Goal: Information Seeking & Learning: Check status

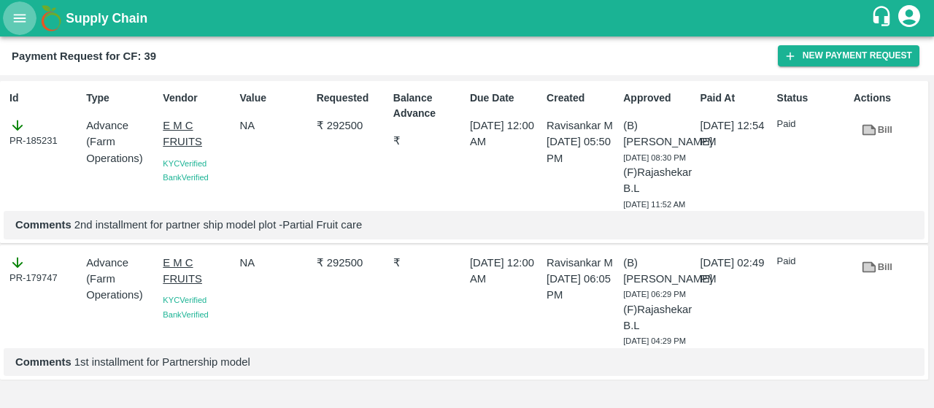
click at [26, 19] on icon "open drawer" at bounding box center [20, 18] width 16 height 16
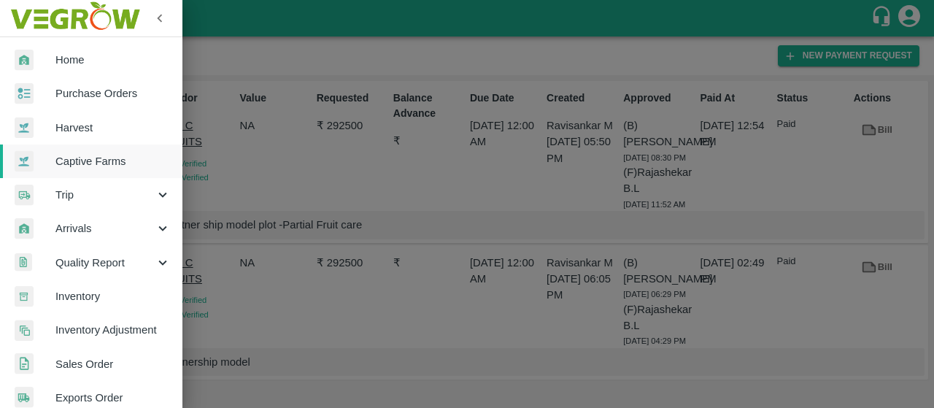
scroll to position [423, 0]
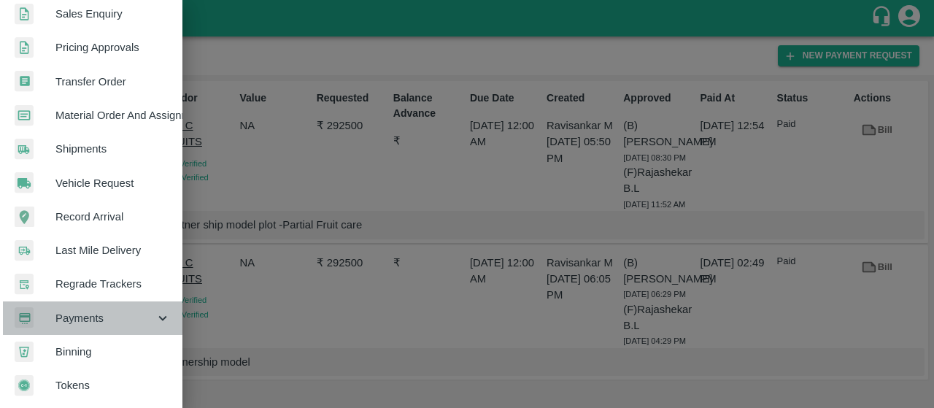
click at [103, 310] on span "Payments" at bounding box center [104, 318] width 99 height 16
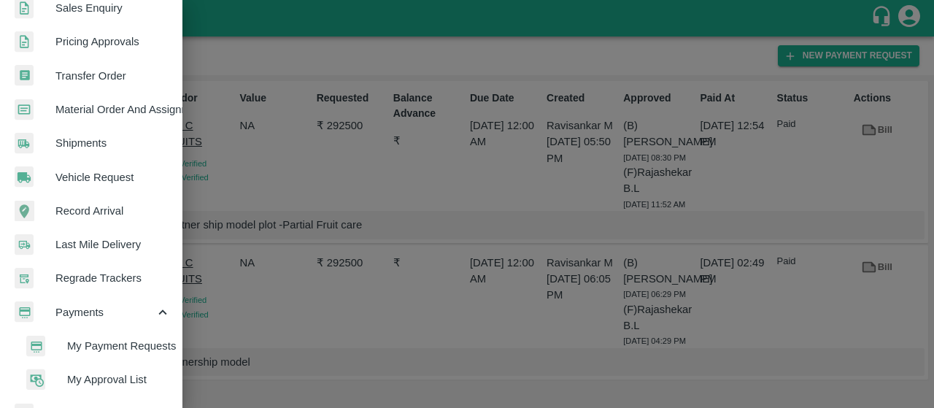
click at [98, 347] on span "My Payment Requests" at bounding box center [119, 346] width 104 height 16
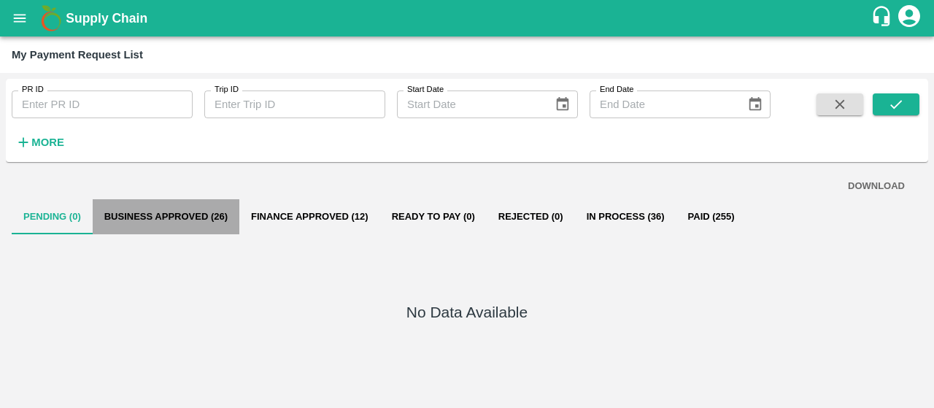
click at [203, 205] on button "Business Approved (26)" at bounding box center [166, 216] width 147 height 35
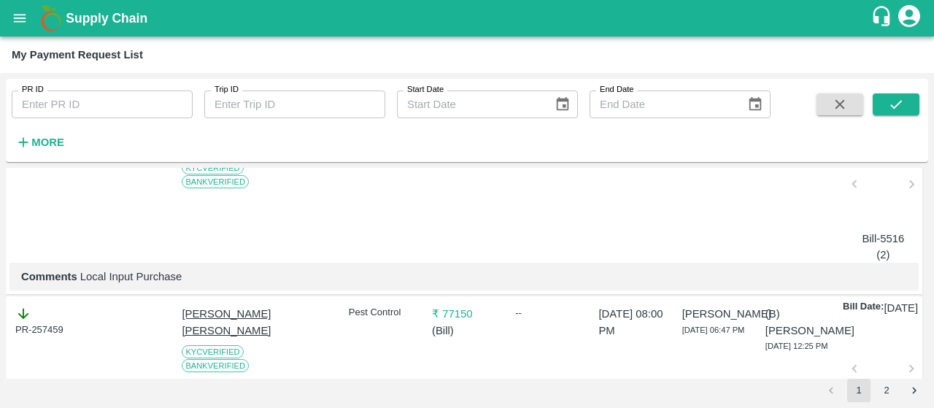
scroll to position [3752, 0]
click at [48, 151] on h6 "More" at bounding box center [47, 142] width 33 height 19
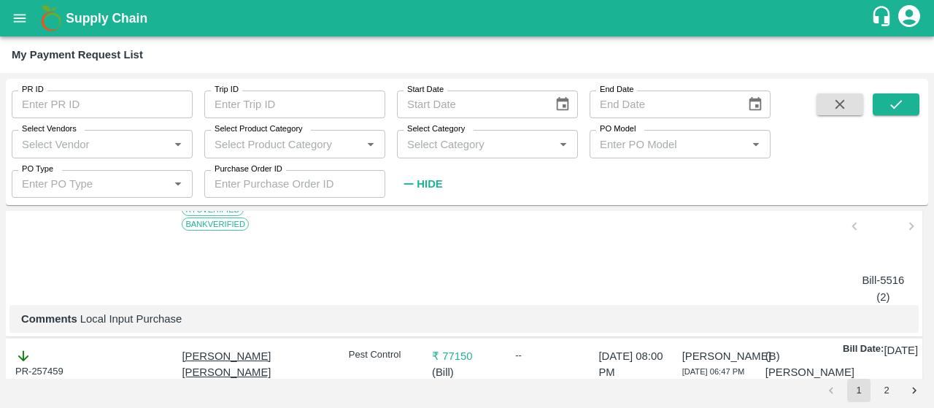
click at [133, 147] on input "Select Vendors" at bounding box center [90, 143] width 148 height 19
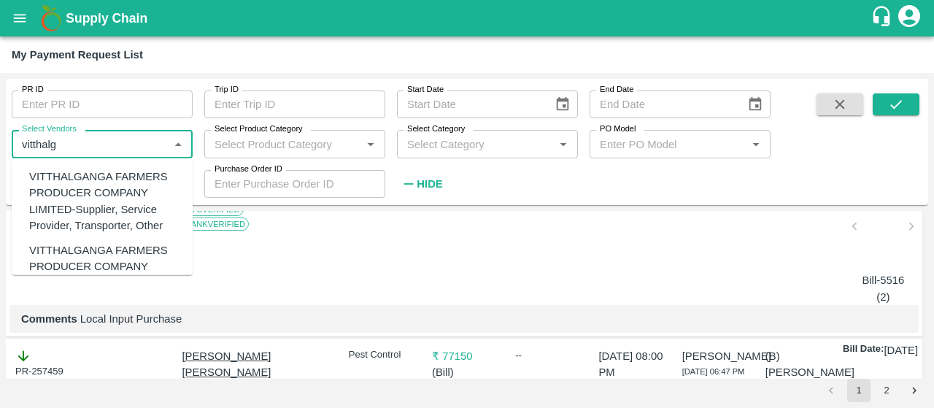
click at [95, 190] on div "VITTHALGANGA FARMERS PRODUCER COMPANY LIMITED-Supplier, Service Provider, Trans…" at bounding box center [105, 201] width 152 height 65
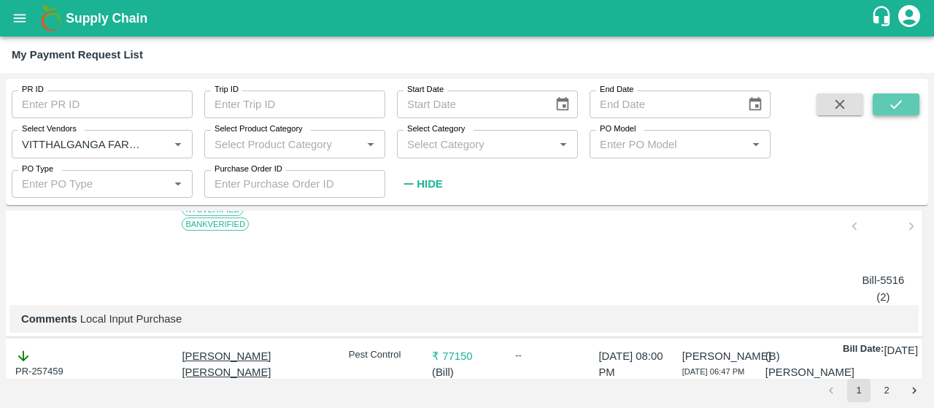
click at [897, 99] on icon "submit" at bounding box center [896, 104] width 16 height 16
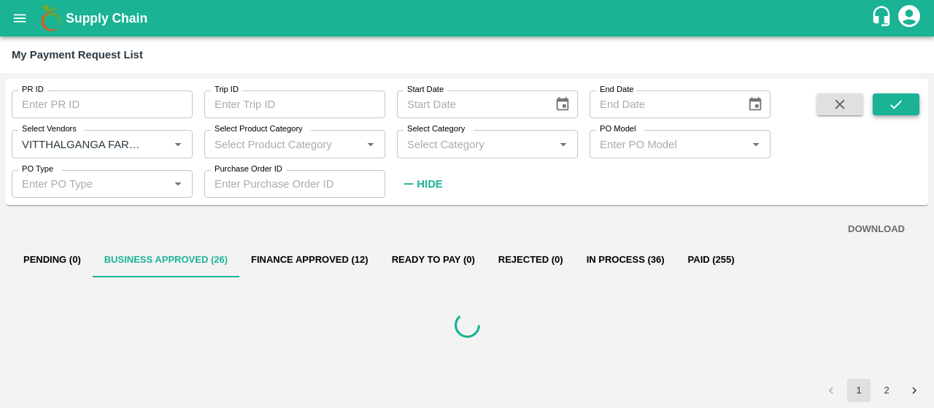
scroll to position [0, 0]
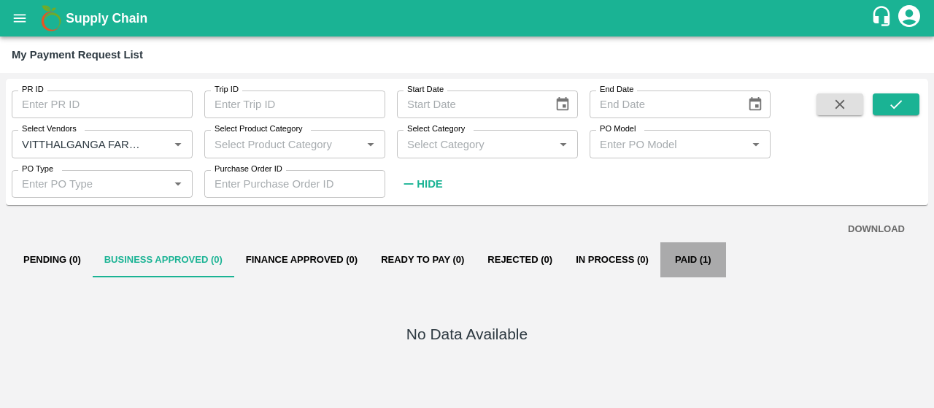
click at [689, 248] on button "Paid (1)" at bounding box center [693, 259] width 66 height 35
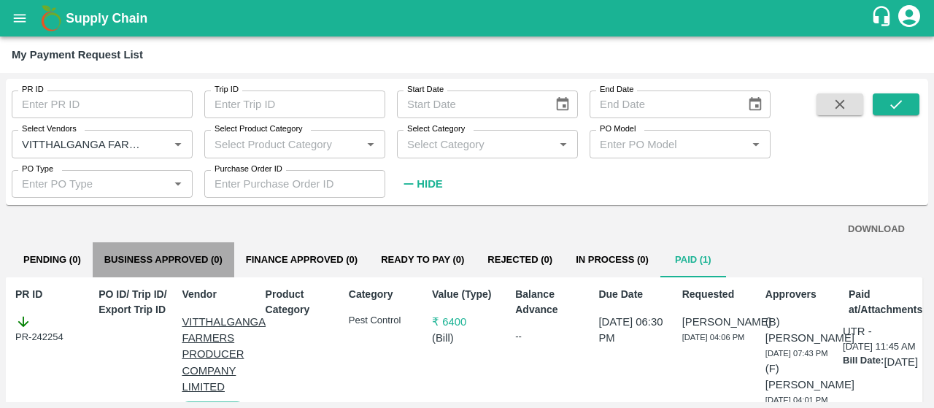
click at [166, 261] on button "Business Approved (0)" at bounding box center [164, 259] width 142 height 35
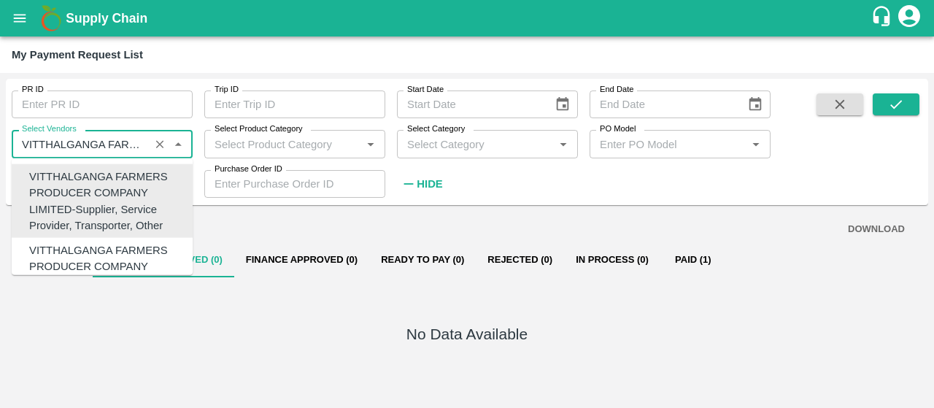
click at [130, 147] on input "Select Vendors" at bounding box center [80, 143] width 129 height 19
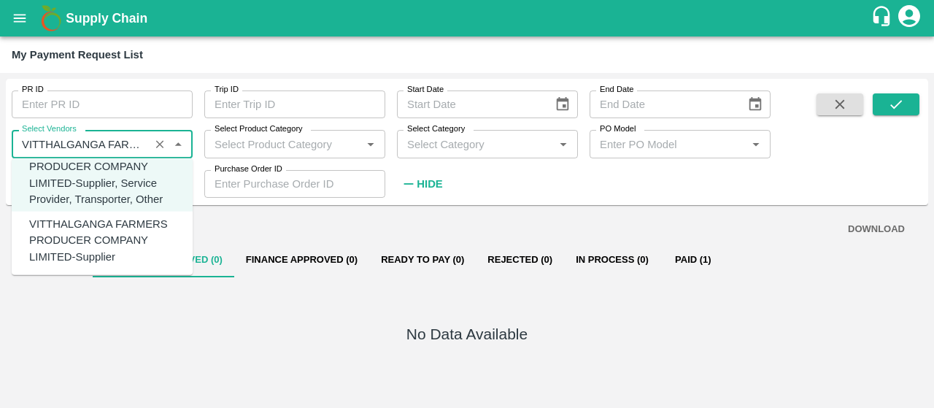
click at [80, 232] on div "VITTHALGANGA FARMERS PRODUCER COMPANY LIMITED-Supplier" at bounding box center [105, 240] width 152 height 49
type input "VITTHALGANGA FARMERS PRODUCER COMPANY LIMITED-Supplier"
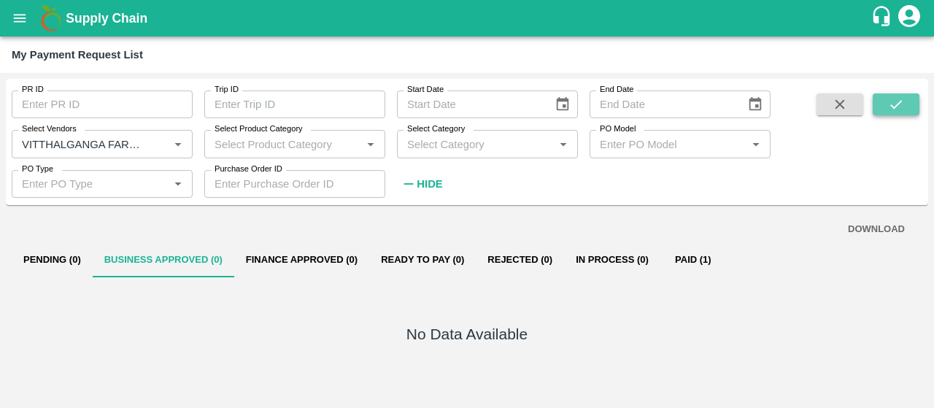
click at [892, 97] on icon "submit" at bounding box center [896, 104] width 16 height 16
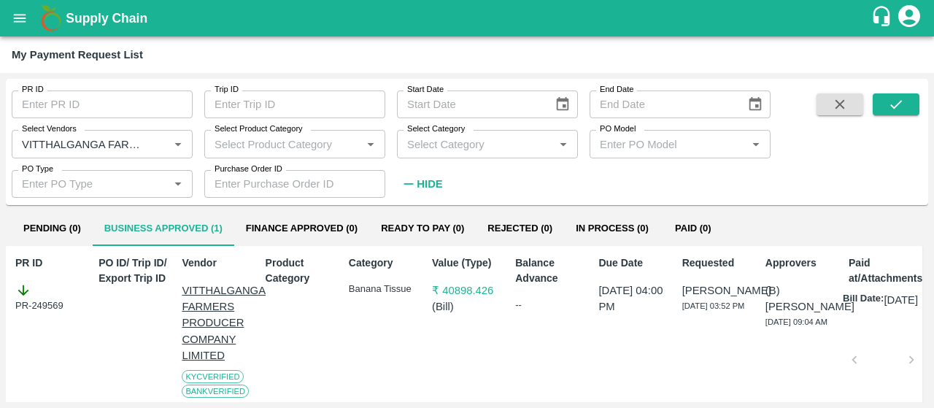
scroll to position [29, 0]
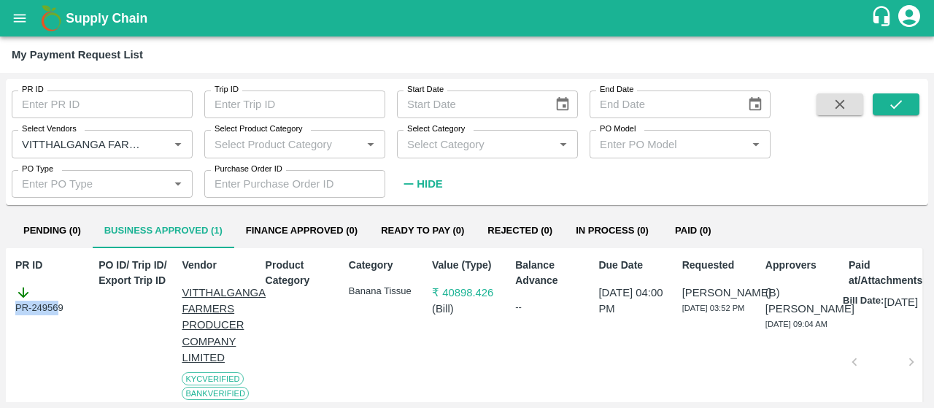
drag, startPoint x: 60, startPoint y: 306, endPoint x: 1, endPoint y: 309, distance: 58.4
click at [1, 309] on div "PR ID PR ID Trip ID Trip ID Start Date Start Date End Date End Date Select Vend…" at bounding box center [467, 240] width 934 height 335
click at [9, 311] on div "PR ID PR-249569 PO ID/ Trip ID/ Export Trip ID Vendor VITTHALGANGA FARMERS PROD…" at bounding box center [464, 352] width 916 height 208
click at [875, 347] on div at bounding box center [883, 366] width 46 height 77
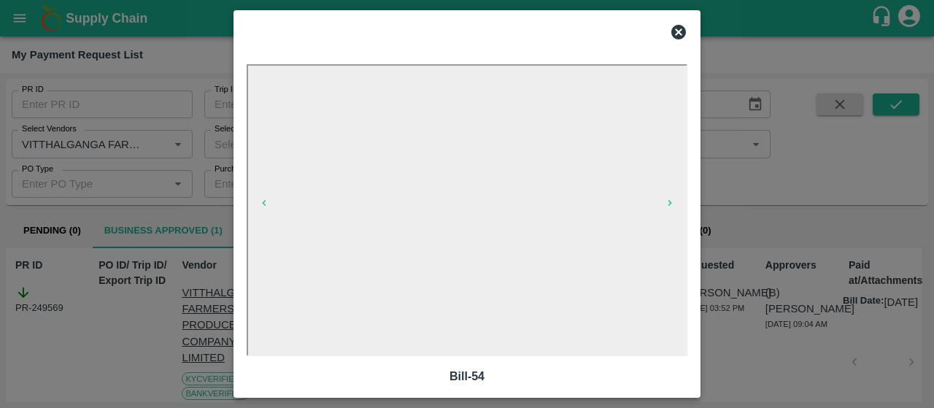
click at [678, 34] on icon at bounding box center [678, 32] width 15 height 15
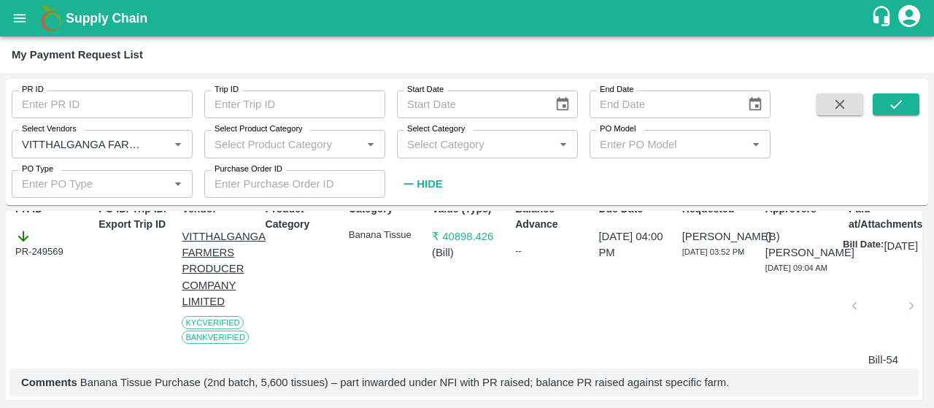
scroll to position [115, 0]
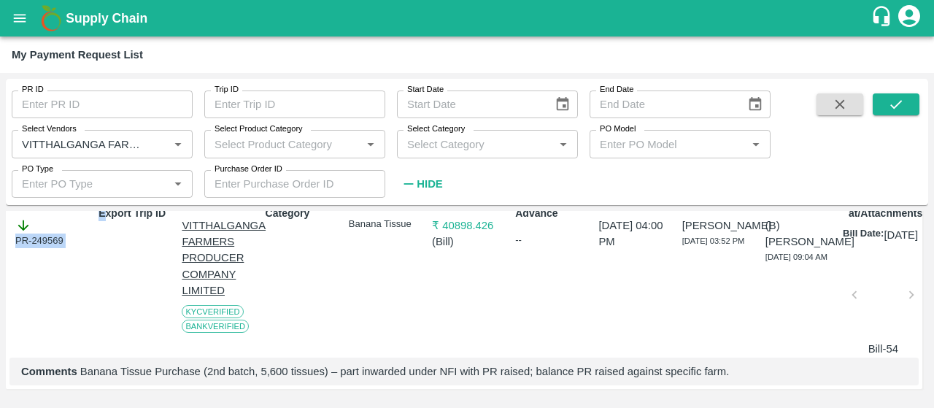
drag, startPoint x: 104, startPoint y: 227, endPoint x: 0, endPoint y: 233, distance: 103.8
click at [0, 233] on div "PR ID PR ID Trip ID Trip ID Start Date Start Date End Date End Date Select Vend…" at bounding box center [467, 240] width 934 height 335
copy div "PR-249569 PO ID/ Trip ID/ E"
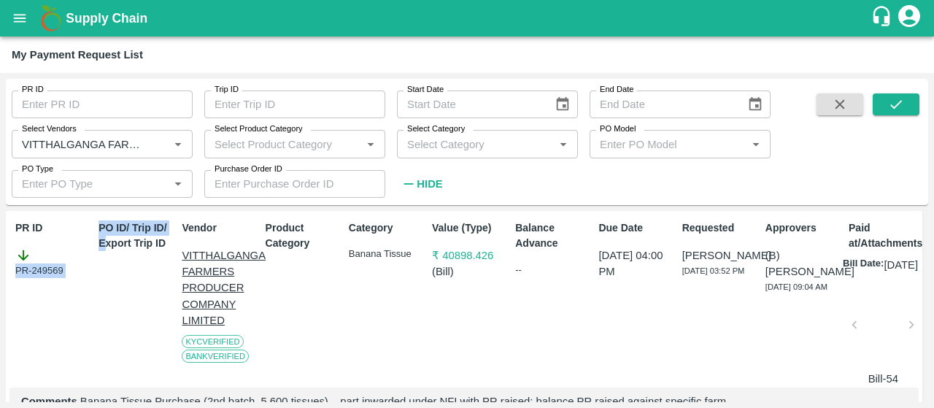
scroll to position [66, 0]
click at [880, 330] on div at bounding box center [883, 328] width 46 height 77
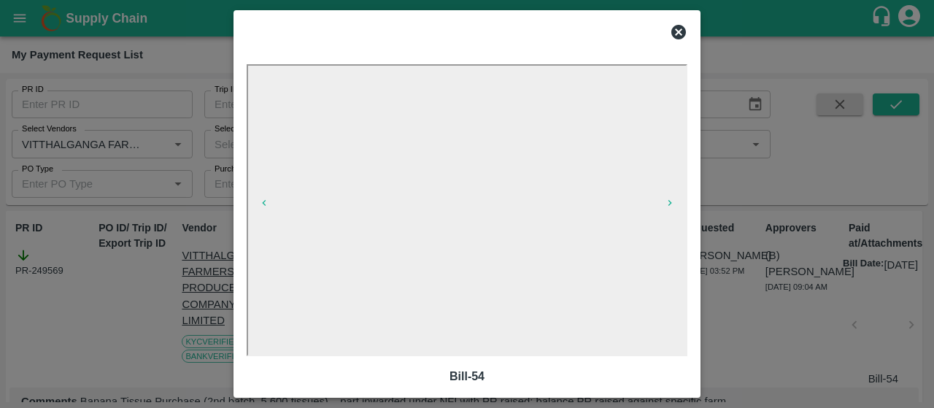
click at [678, 26] on icon at bounding box center [678, 32] width 15 height 15
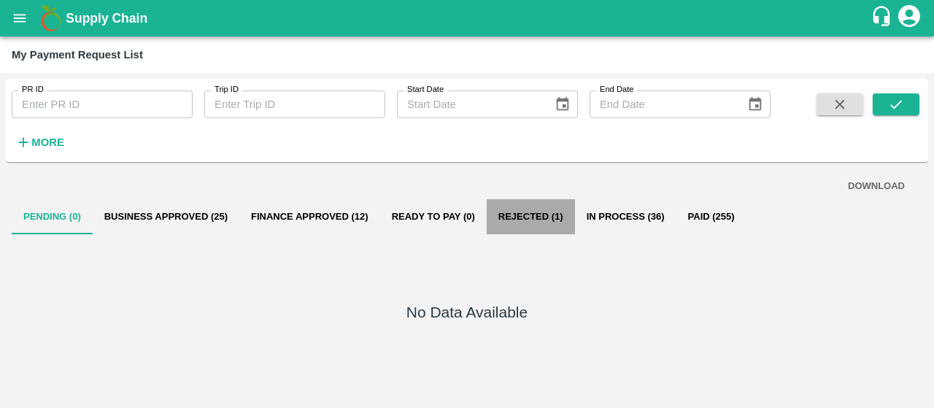
click at [537, 205] on button "Rejected (1)" at bounding box center [531, 216] width 88 height 35
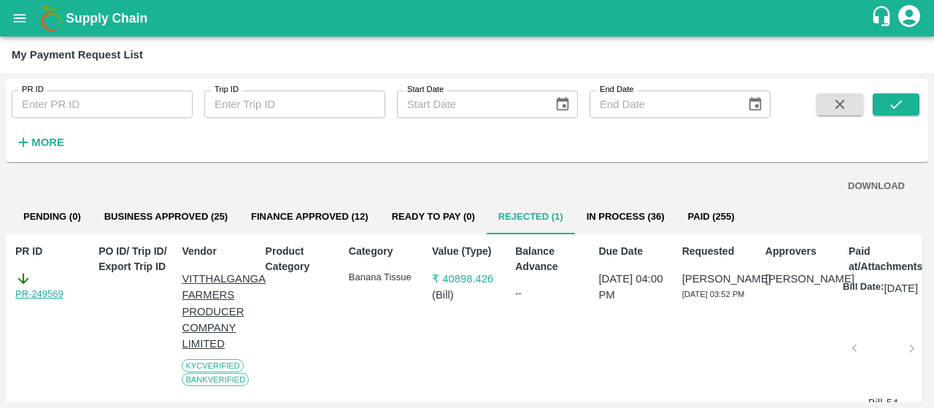
click at [40, 291] on link "PR-249569" at bounding box center [39, 294] width 48 height 15
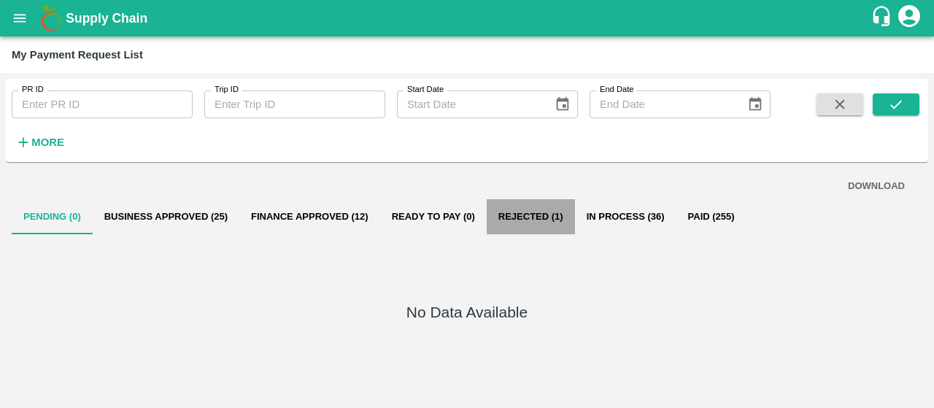
click at [530, 212] on button "Rejected (1)" at bounding box center [531, 216] width 88 height 35
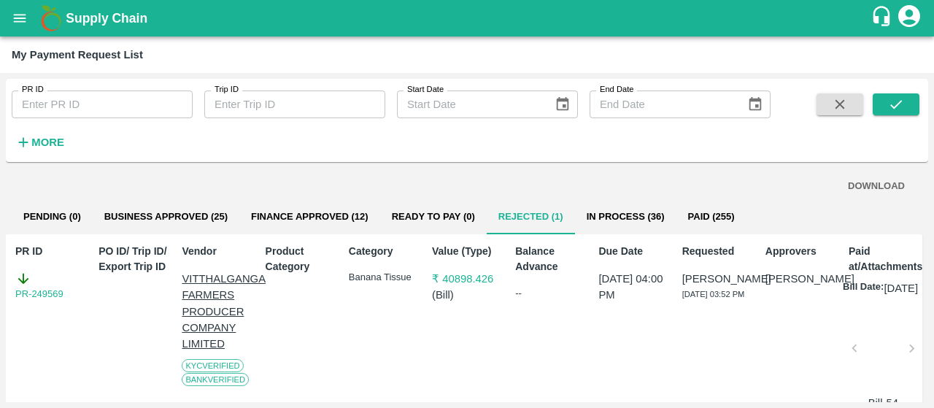
scroll to position [100, 0]
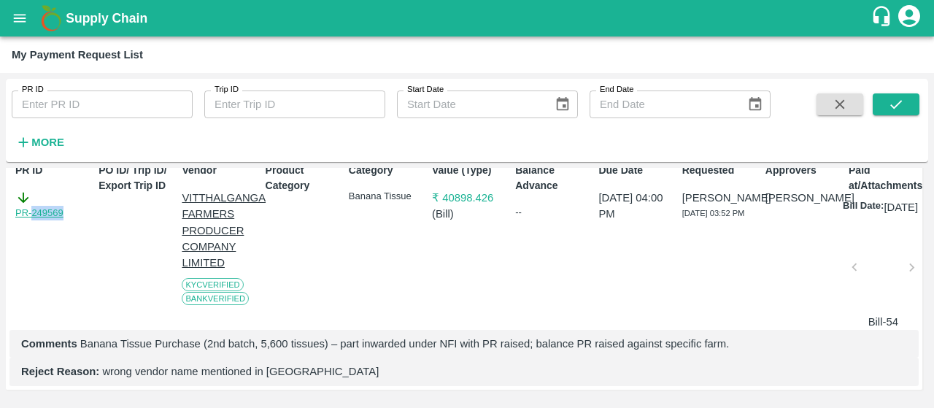
drag, startPoint x: 77, startPoint y: 190, endPoint x: 34, endPoint y: 192, distance: 43.8
click at [34, 192] on div "PR-249569" at bounding box center [50, 205] width 70 height 31
copy link "249569"
click at [53, 272] on div "PR ID PR-249569" at bounding box center [47, 243] width 76 height 173
drag, startPoint x: 71, startPoint y: 193, endPoint x: 0, endPoint y: 193, distance: 70.8
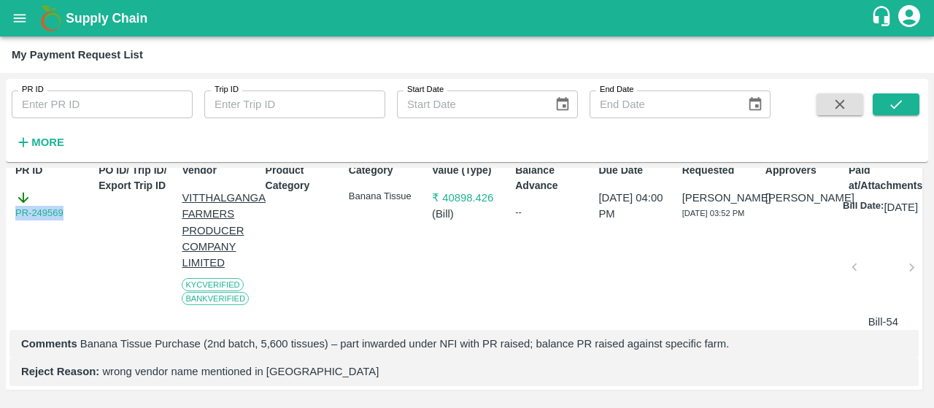
click at [0, 193] on div "PR ID PR ID Trip ID Trip ID Start Date Start Date End Date End Date More DOWNLO…" at bounding box center [467, 240] width 934 height 335
copy link "PR-249569"
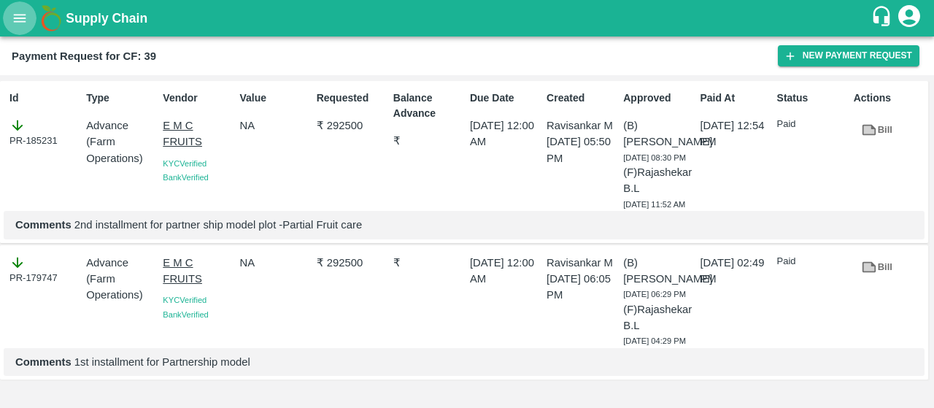
click at [35, 17] on button "open drawer" at bounding box center [20, 18] width 34 height 34
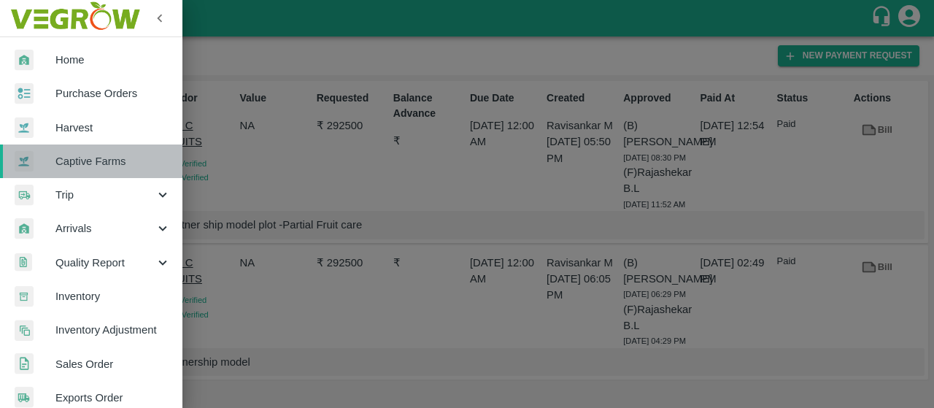
click at [110, 169] on span "Captive Farms" at bounding box center [112, 161] width 115 height 16
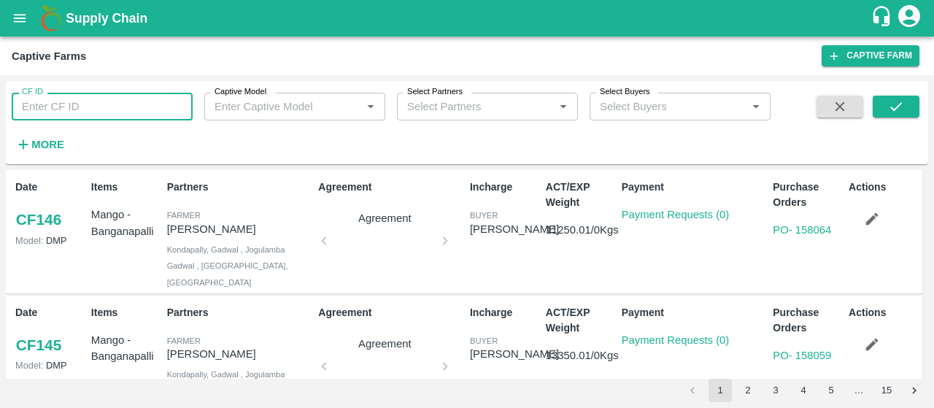
click at [69, 100] on input "CF ID" at bounding box center [102, 107] width 181 height 28
type input "89"
click at [207, 135] on div "CF ID 89 CF ID Captive Model Captive Model   * Select Partners Select Partners …" at bounding box center [385, 119] width 770 height 76
drag, startPoint x: 890, startPoint y: 94, endPoint x: 880, endPoint y: 109, distance: 17.8
click at [880, 109] on div "CF ID 89 CF ID Captive Model Captive Model   * Select Partners Select Partners …" at bounding box center [467, 122] width 922 height 71
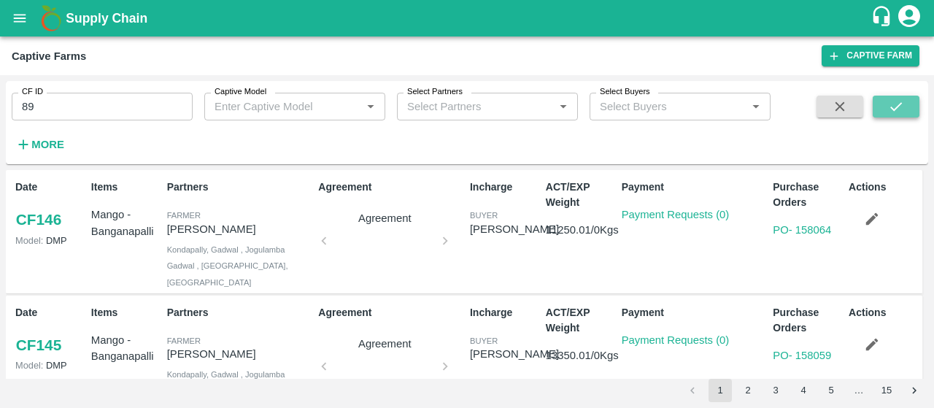
click at [880, 109] on button "submit" at bounding box center [895, 107] width 47 height 22
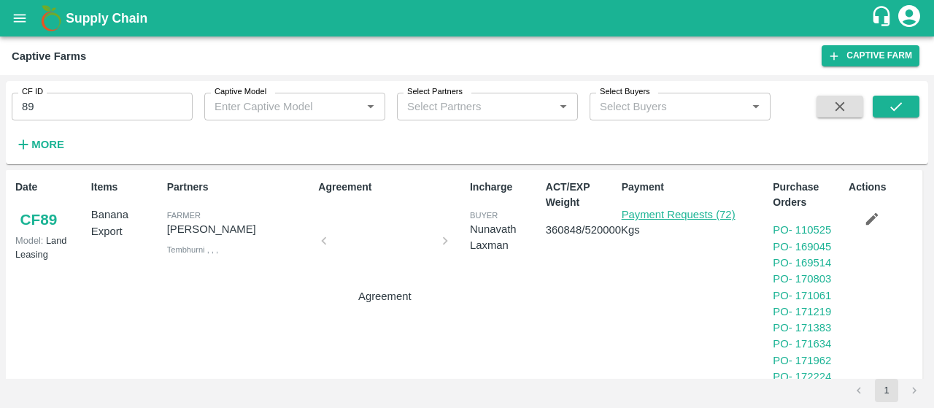
click at [704, 212] on link "Payment Requests (72)" at bounding box center [679, 215] width 114 height 12
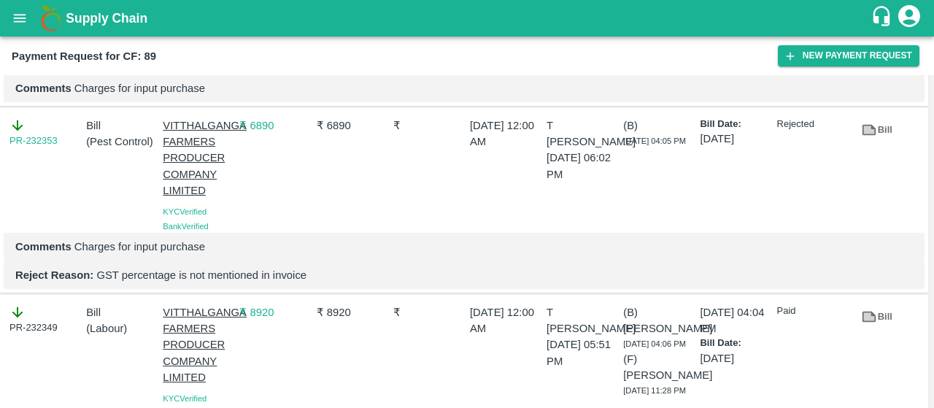
scroll to position [4660, 0]
click at [861, 137] on icon at bounding box center [869, 129] width 16 height 16
click at [399, 282] on p "Reject Reason: GST percentage is not mentioned in invoice" at bounding box center [463, 274] width 897 height 16
click at [13, 15] on icon "open drawer" at bounding box center [20, 18] width 16 height 16
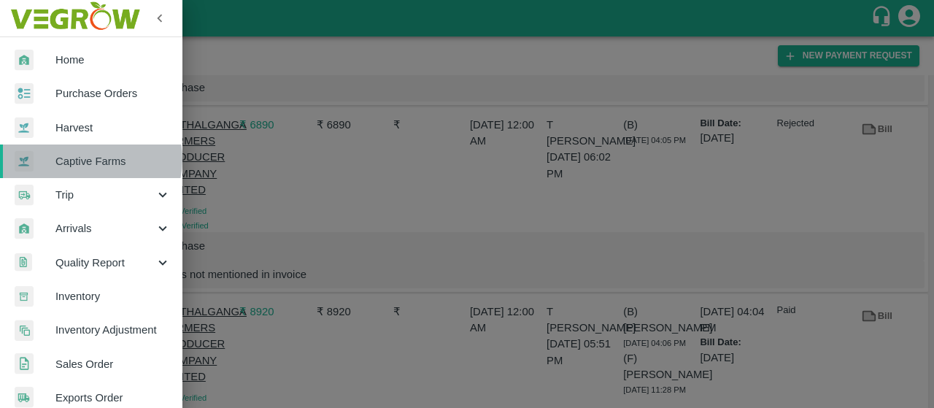
click at [88, 160] on span "Captive Farms" at bounding box center [112, 161] width 115 height 16
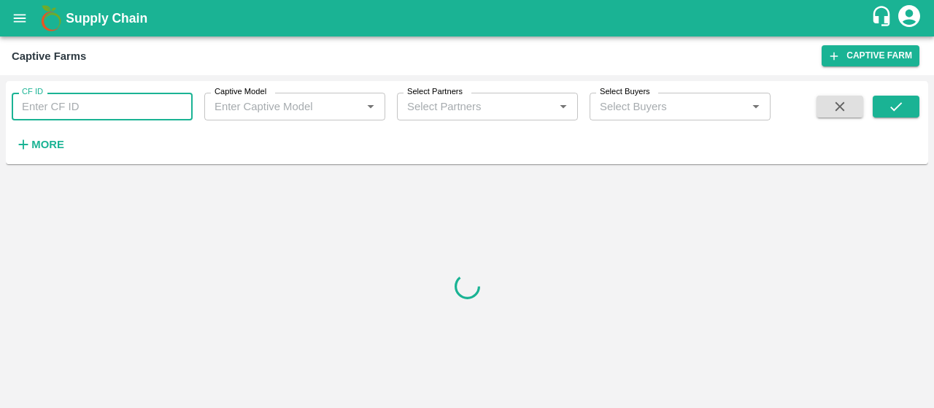
click at [101, 115] on input "CF ID" at bounding box center [102, 107] width 181 height 28
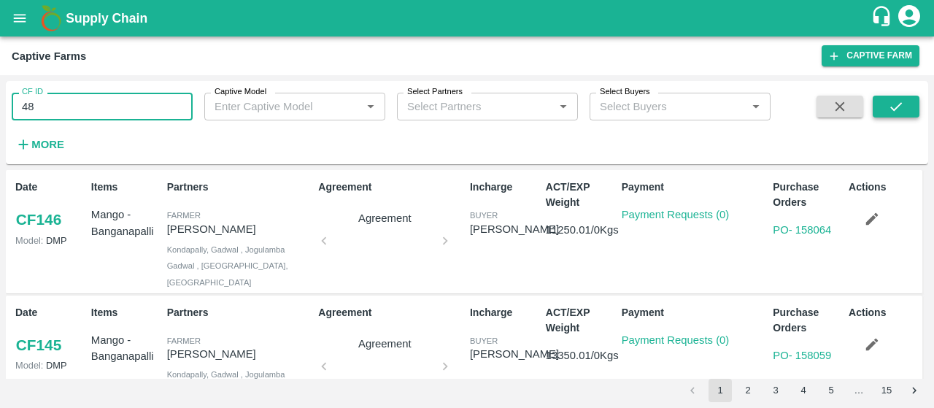
type input "48"
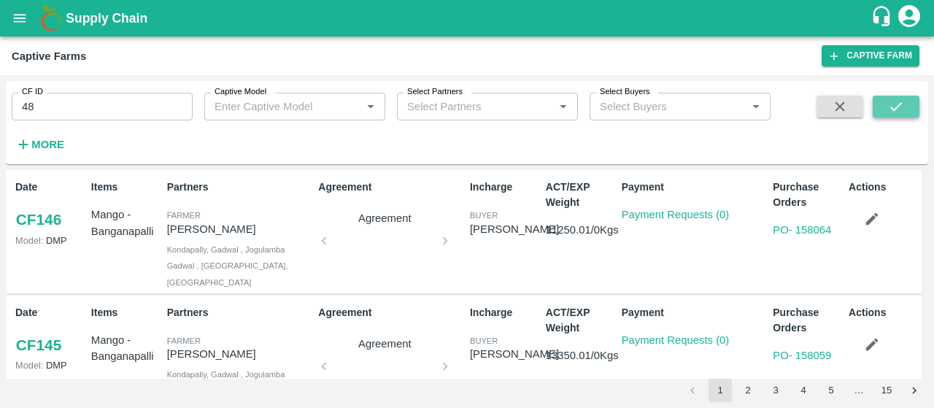
click at [899, 104] on icon "submit" at bounding box center [896, 106] width 12 height 9
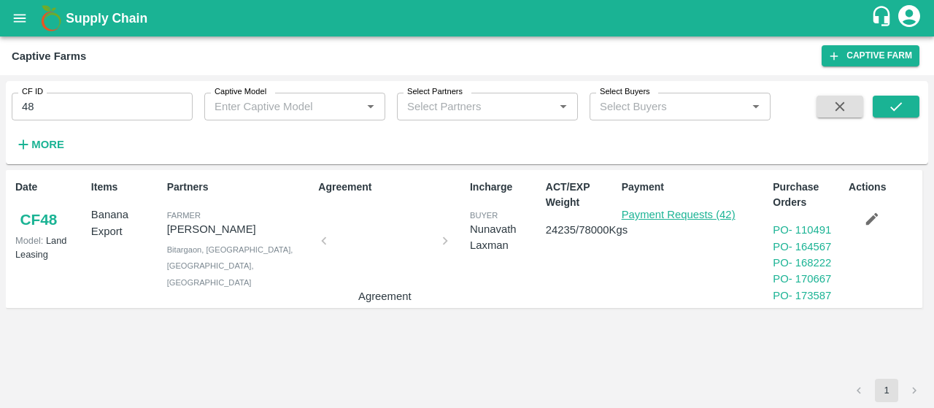
click at [670, 217] on link "Payment Requests (42)" at bounding box center [679, 215] width 114 height 12
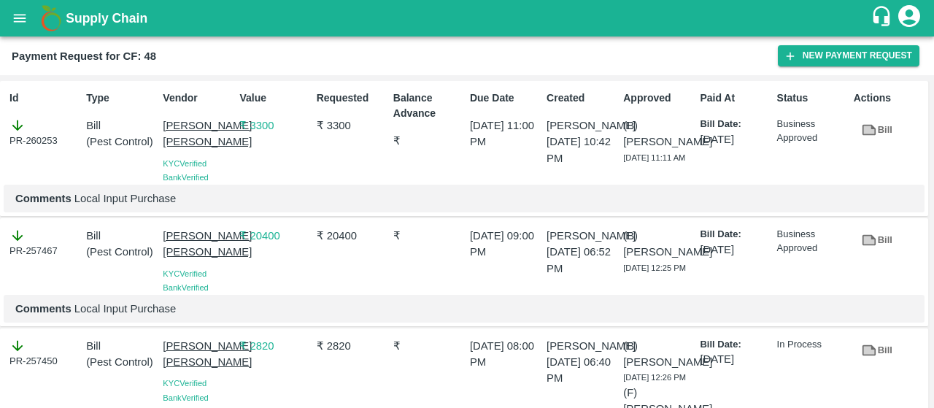
scroll to position [2186, 0]
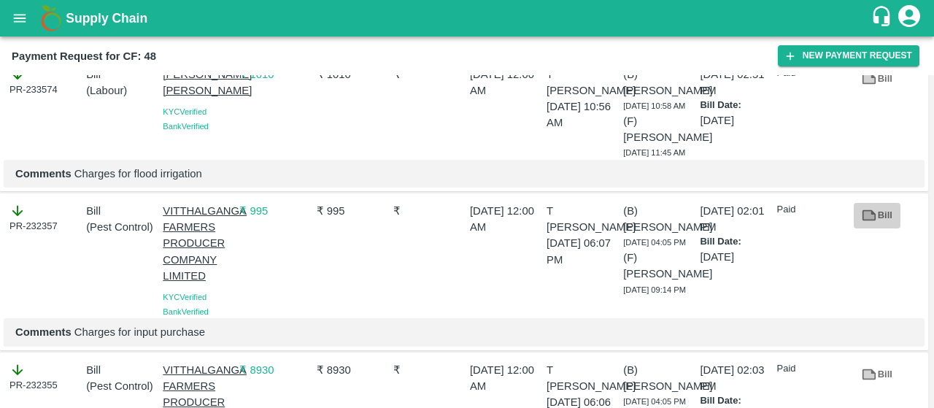
click at [870, 223] on icon at bounding box center [869, 215] width 16 height 16
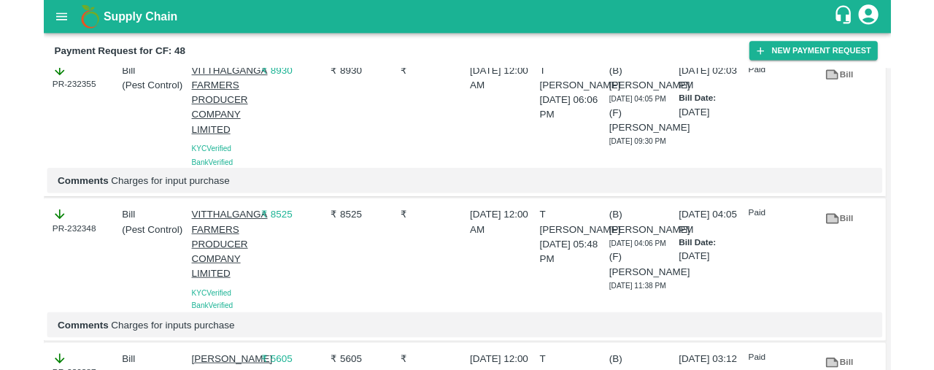
scroll to position [2480, 0]
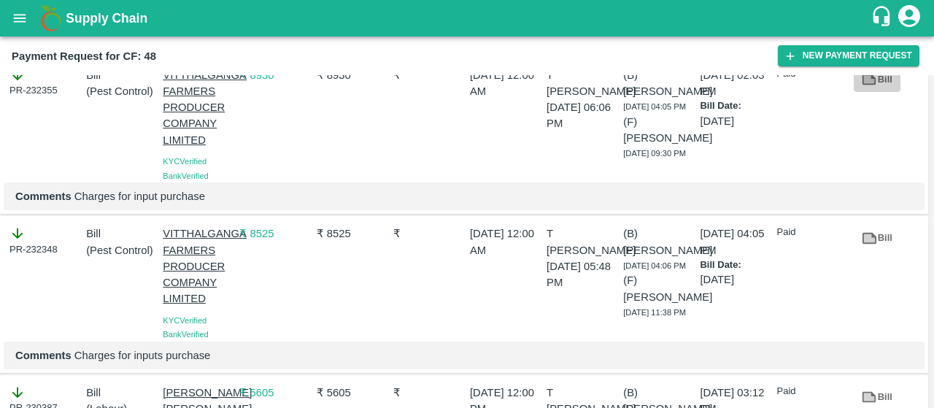
click at [870, 85] on icon at bounding box center [869, 79] width 14 height 11
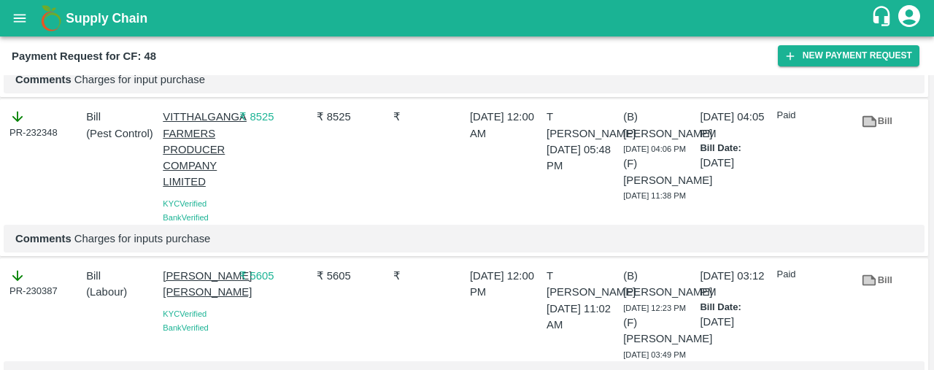
scroll to position [2600, 0]
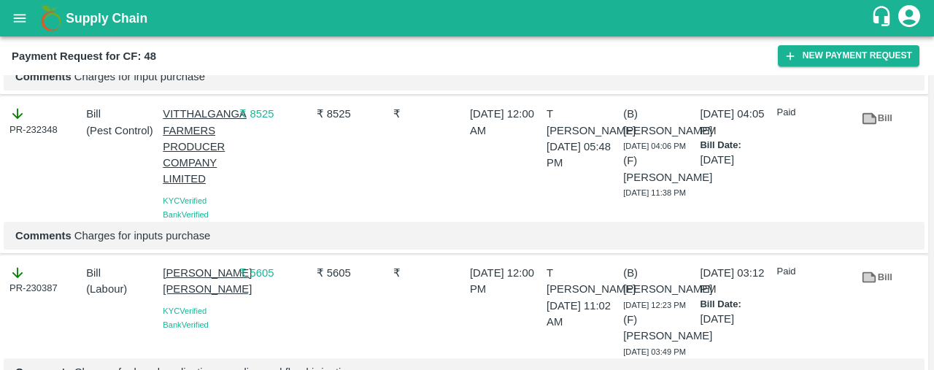
click at [884, 131] on link "Bill" at bounding box center [876, 119] width 47 height 26
click at [12, 12] on icon "open drawer" at bounding box center [20, 18] width 16 height 16
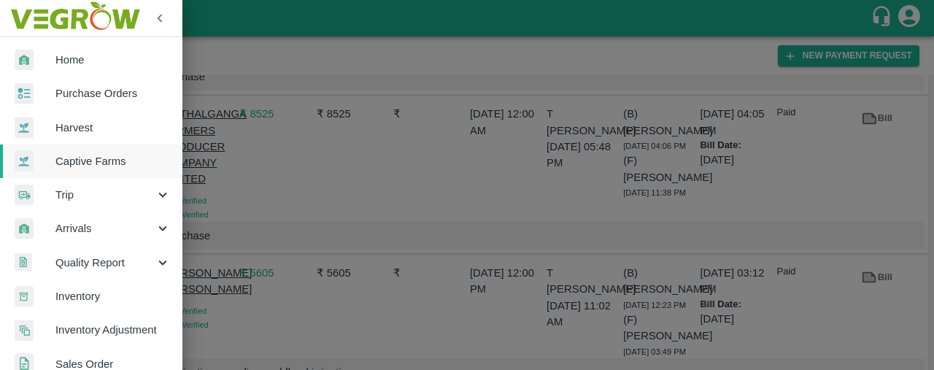
click at [496, 42] on div at bounding box center [467, 185] width 934 height 370
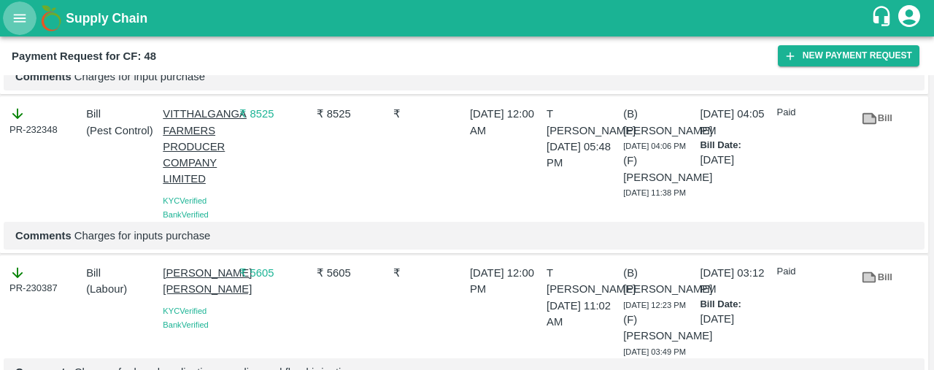
click at [20, 23] on icon "open drawer" at bounding box center [20, 18] width 16 height 16
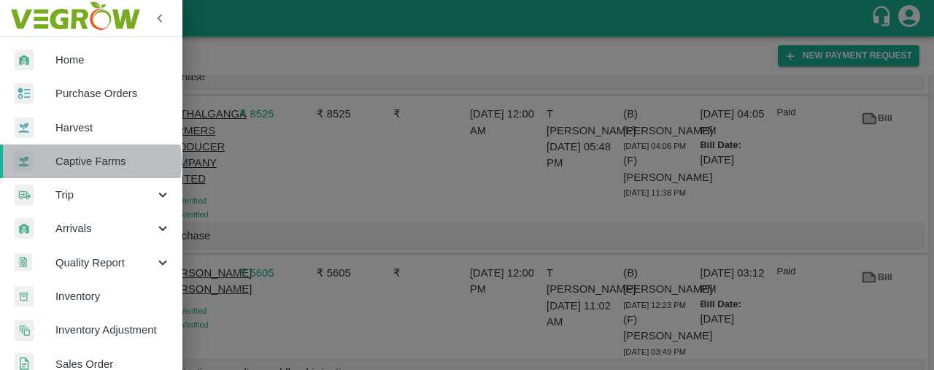
click at [86, 162] on span "Captive Farms" at bounding box center [112, 161] width 115 height 16
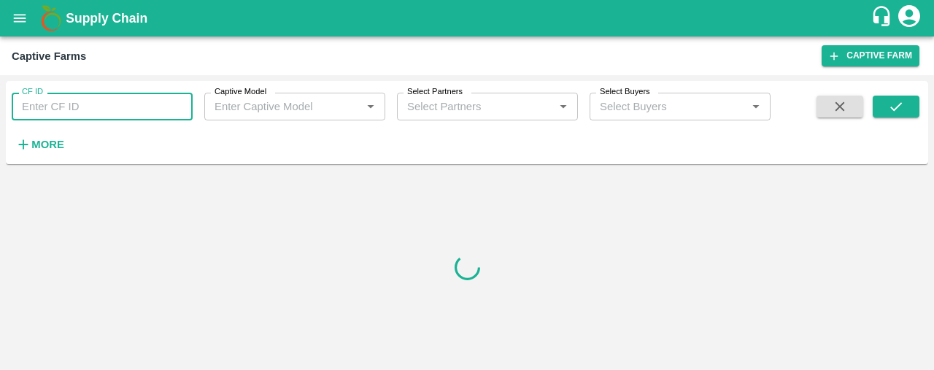
click at [114, 103] on input "CF ID" at bounding box center [102, 107] width 181 height 28
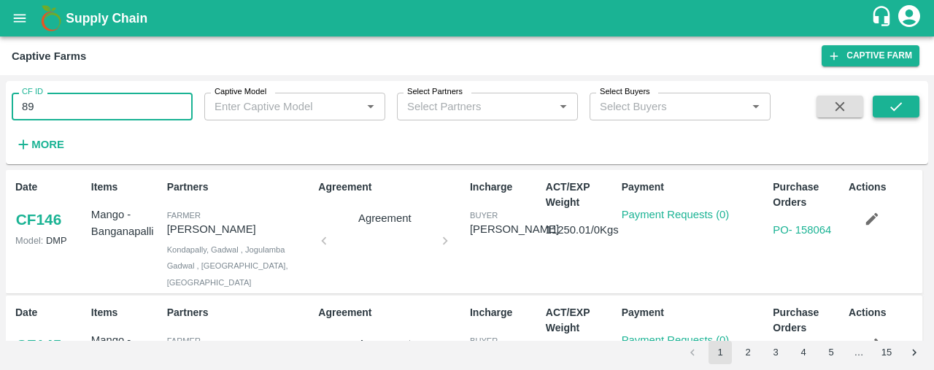
type input "89"
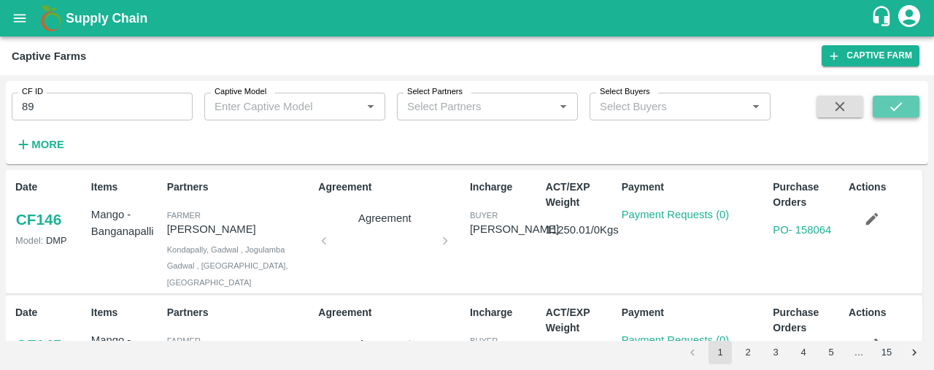
click at [893, 98] on icon "submit" at bounding box center [896, 106] width 16 height 16
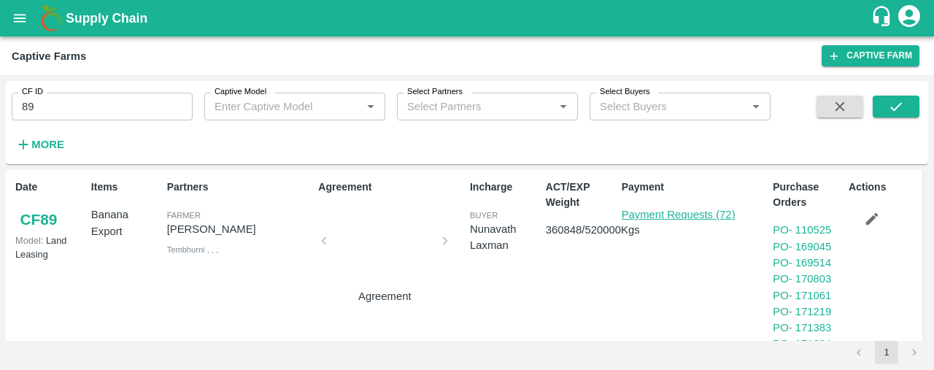
click at [708, 211] on link "Payment Requests (72)" at bounding box center [679, 215] width 114 height 12
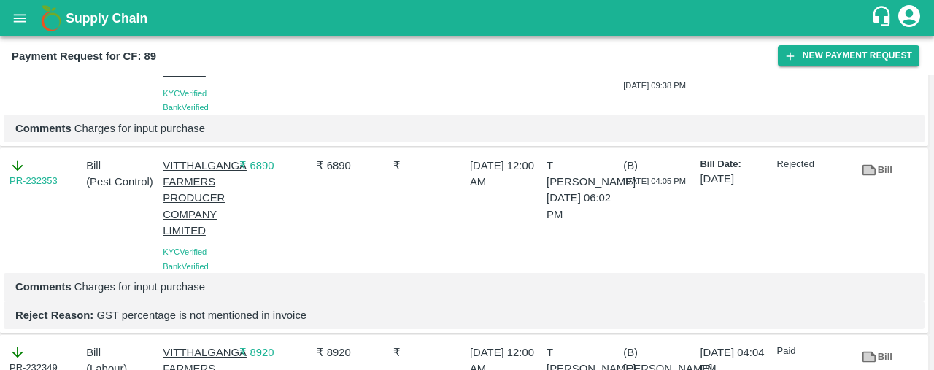
scroll to position [4693, 0]
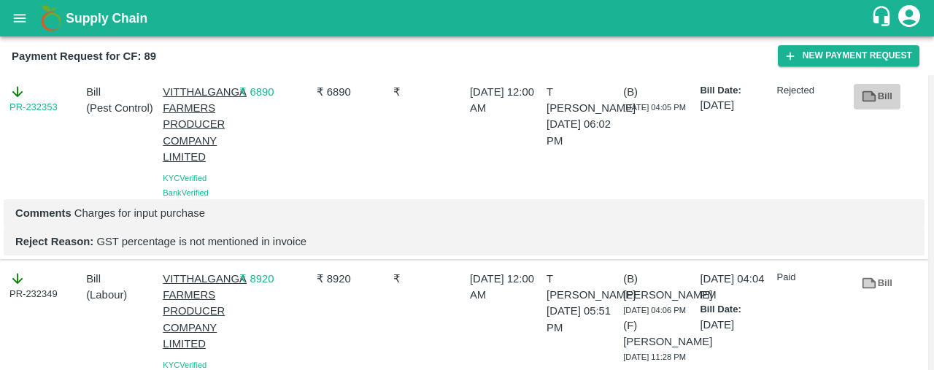
click at [878, 109] on link "Bill" at bounding box center [876, 97] width 47 height 26
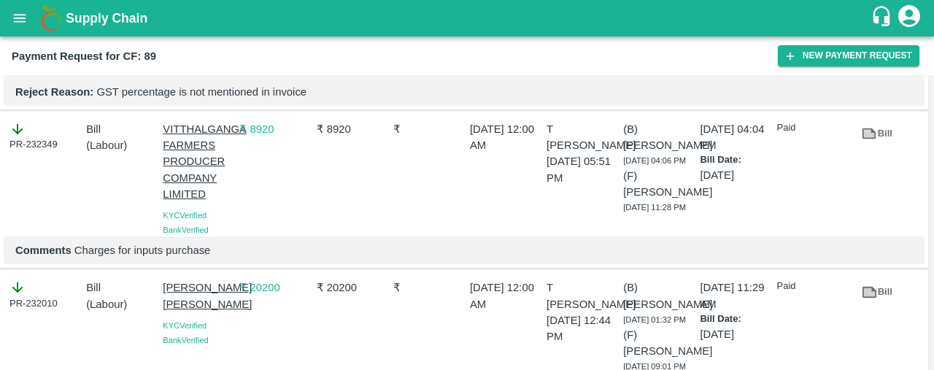
scroll to position [4843, 0]
click at [864, 136] on icon at bounding box center [869, 132] width 11 height 8
click at [10, 20] on button "open drawer" at bounding box center [20, 18] width 34 height 34
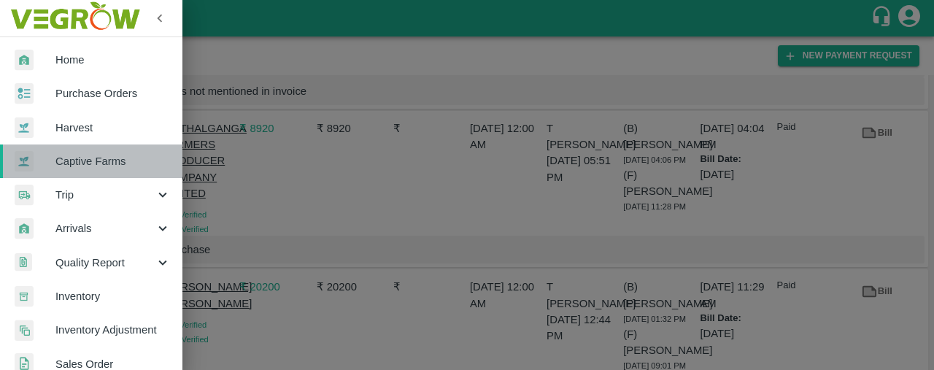
click at [96, 163] on span "Captive Farms" at bounding box center [112, 161] width 115 height 16
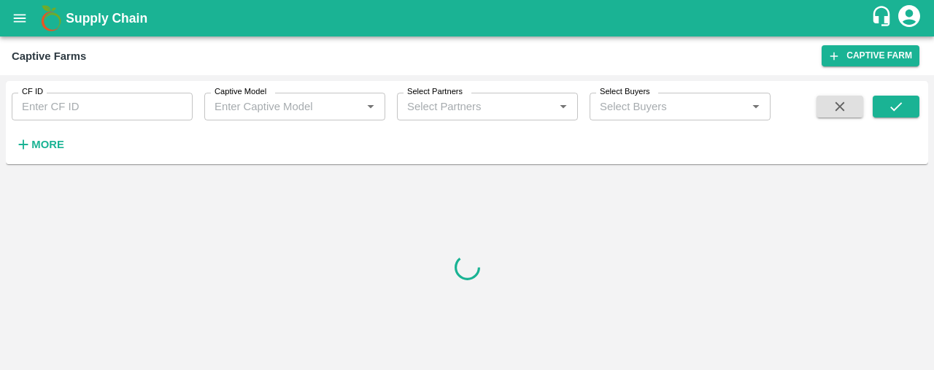
click at [146, 106] on input "CF ID" at bounding box center [102, 107] width 181 height 28
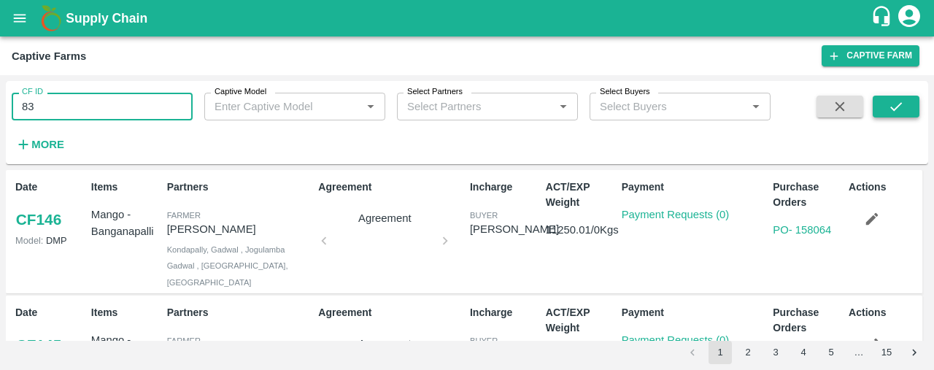
type input "83"
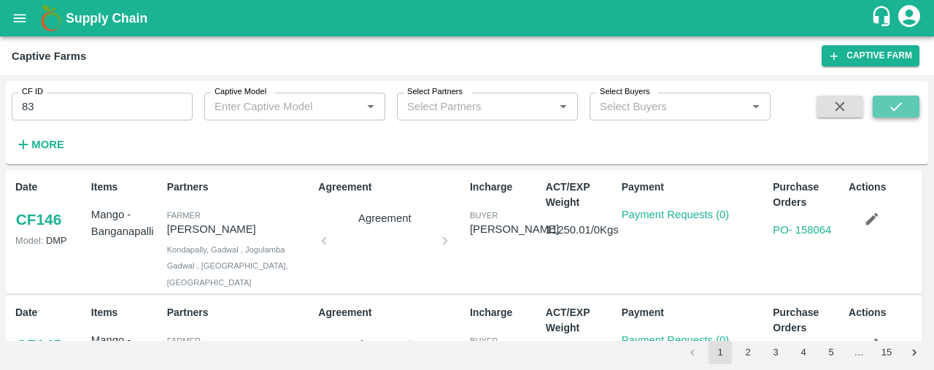
click at [912, 109] on button "submit" at bounding box center [895, 107] width 47 height 22
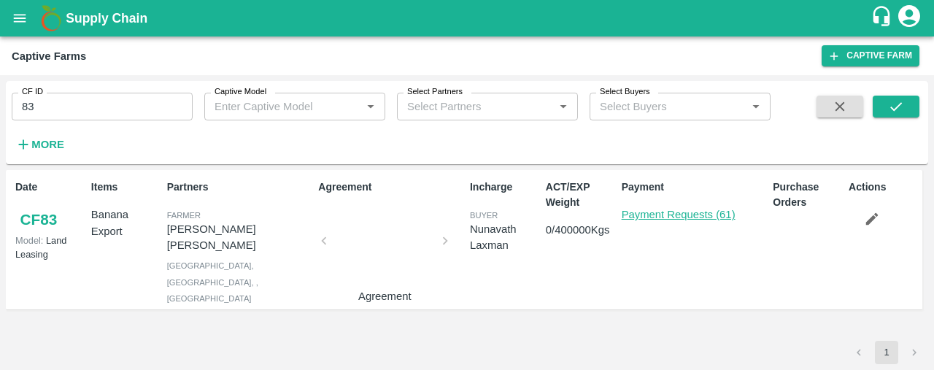
click at [674, 215] on link "Payment Requests (61)" at bounding box center [679, 215] width 114 height 12
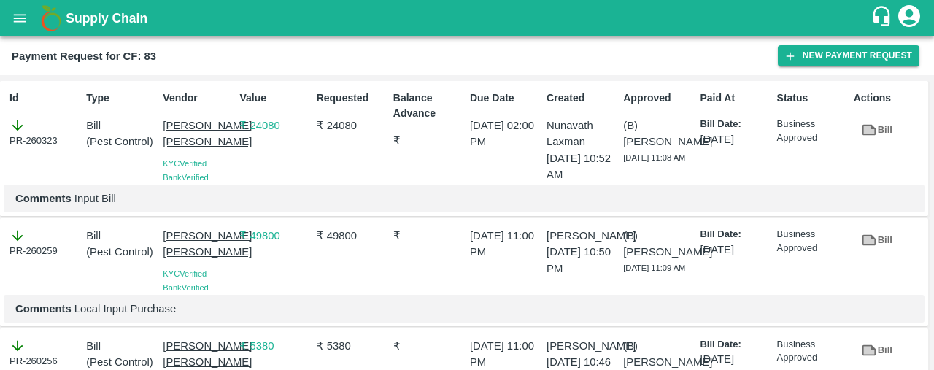
scroll to position [4201, 0]
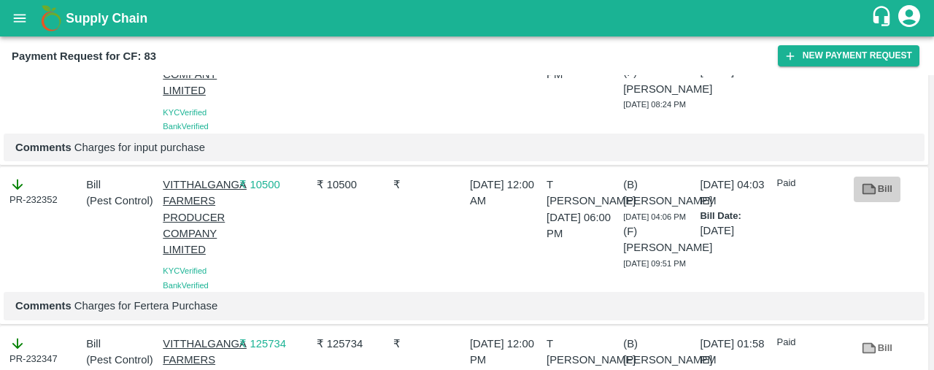
click at [874, 197] on icon at bounding box center [869, 189] width 16 height 16
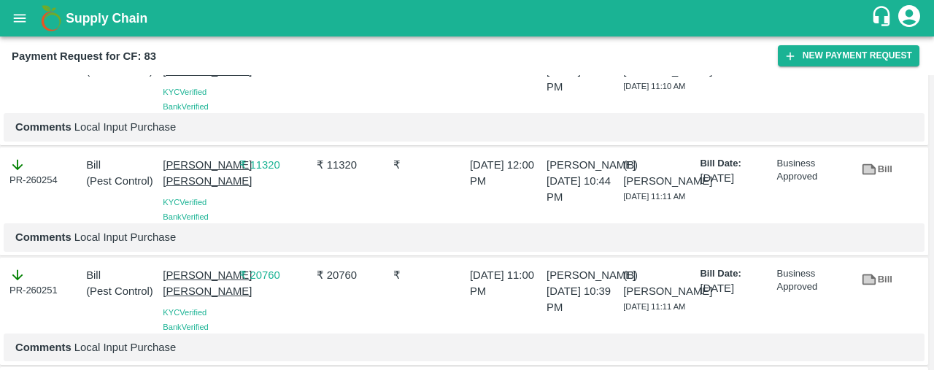
scroll to position [0, 0]
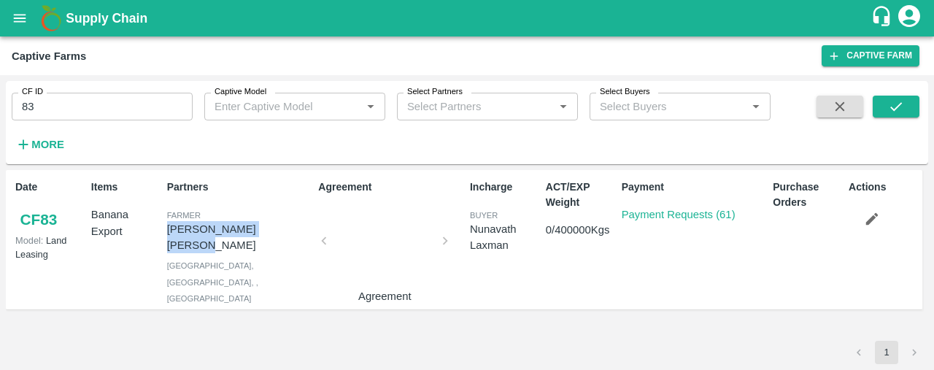
drag, startPoint x: 168, startPoint y: 227, endPoint x: 271, endPoint y: 231, distance: 103.7
click at [271, 231] on p "[PERSON_NAME] [PERSON_NAME]" at bounding box center [240, 237] width 146 height 33
copy p "[PERSON_NAME] [PERSON_NAME]"
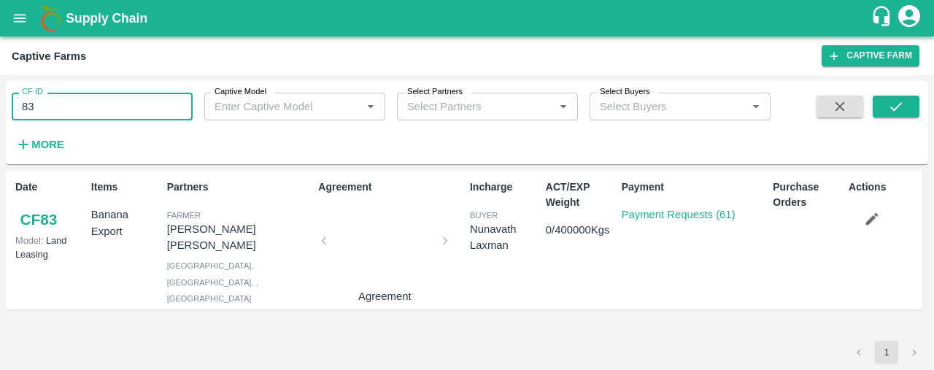
click at [58, 98] on input "83" at bounding box center [102, 107] width 181 height 28
type input "8"
paste input "text"
type input "89"
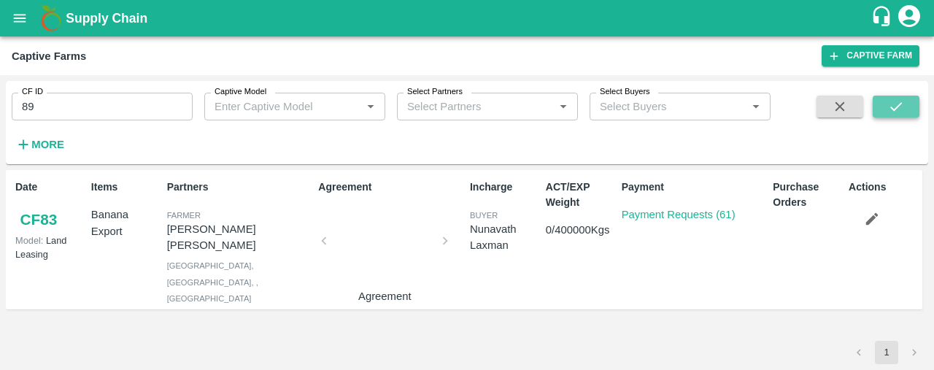
click at [900, 108] on icon "submit" at bounding box center [896, 106] width 16 height 16
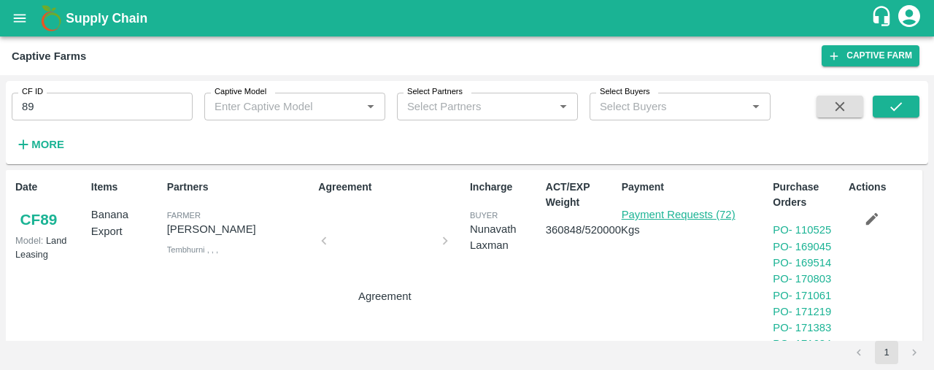
click at [670, 210] on link "Payment Requests (72)" at bounding box center [679, 215] width 114 height 12
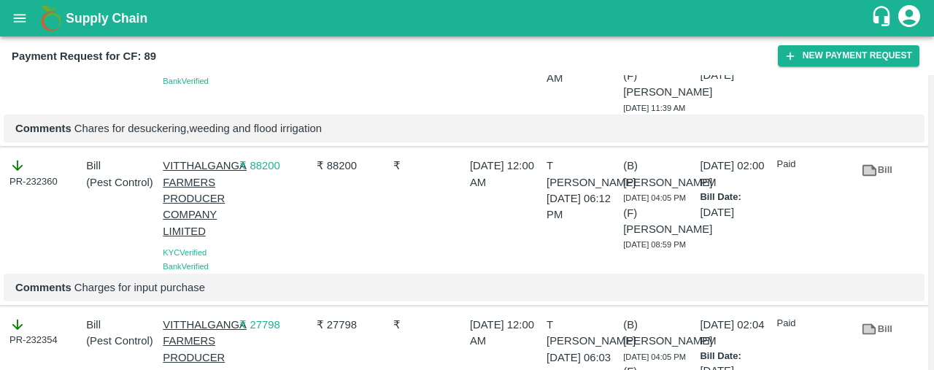
scroll to position [4359, 0]
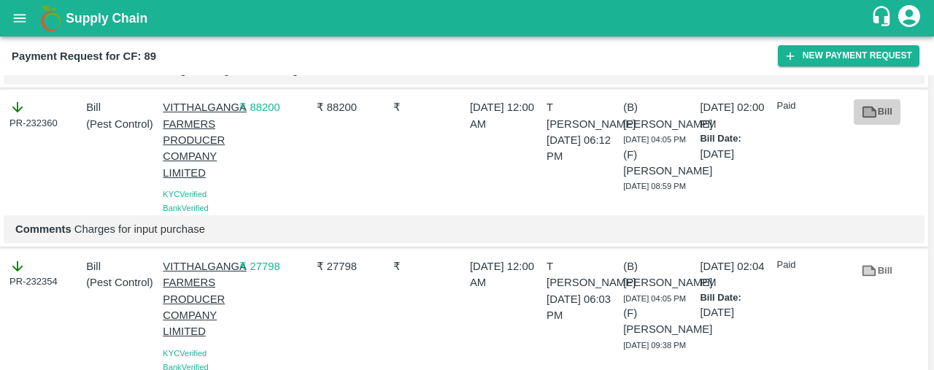
click at [856, 125] on link "Bill" at bounding box center [876, 112] width 47 height 26
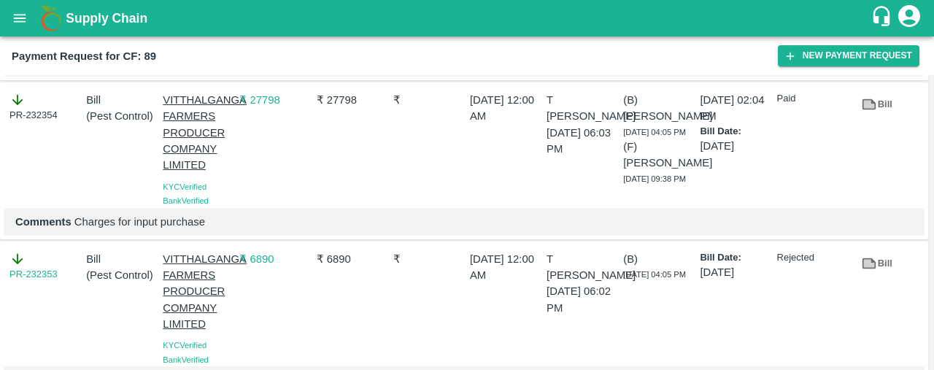
scroll to position [4527, 0]
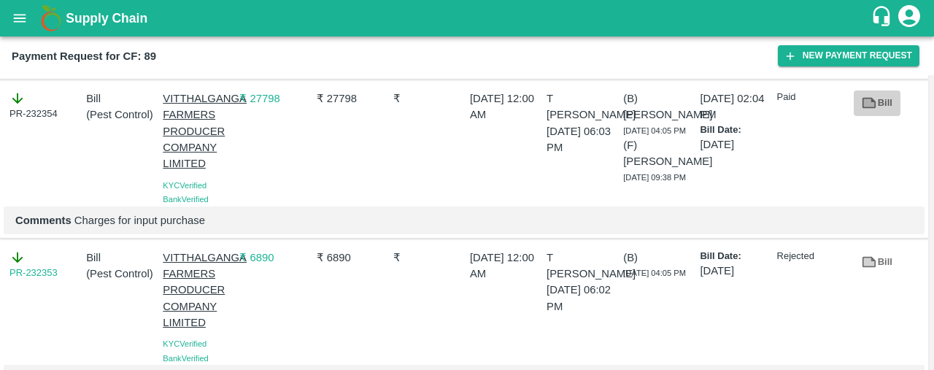
click at [871, 109] on icon at bounding box center [869, 103] width 14 height 11
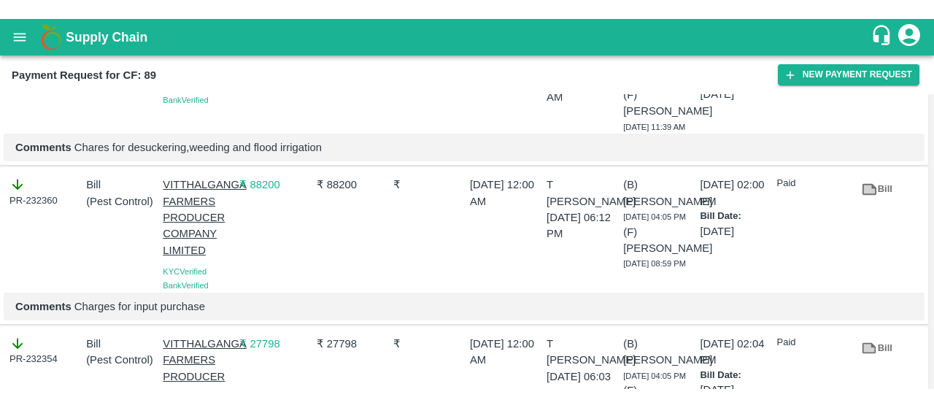
scroll to position [2285, 0]
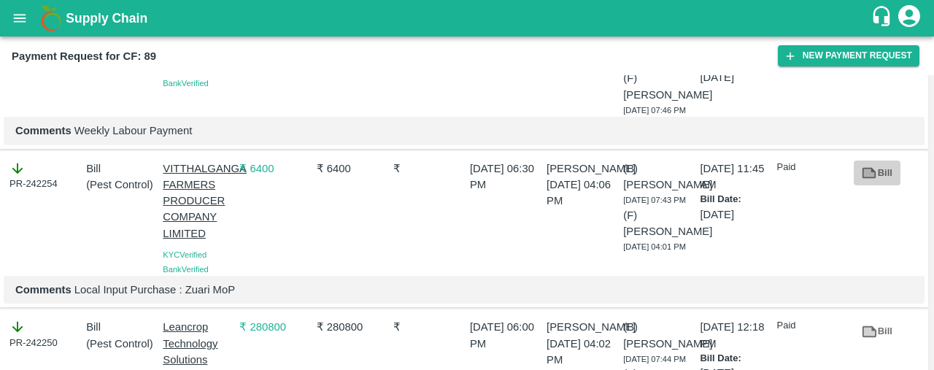
click at [881, 186] on link "Bill" at bounding box center [876, 173] width 47 height 26
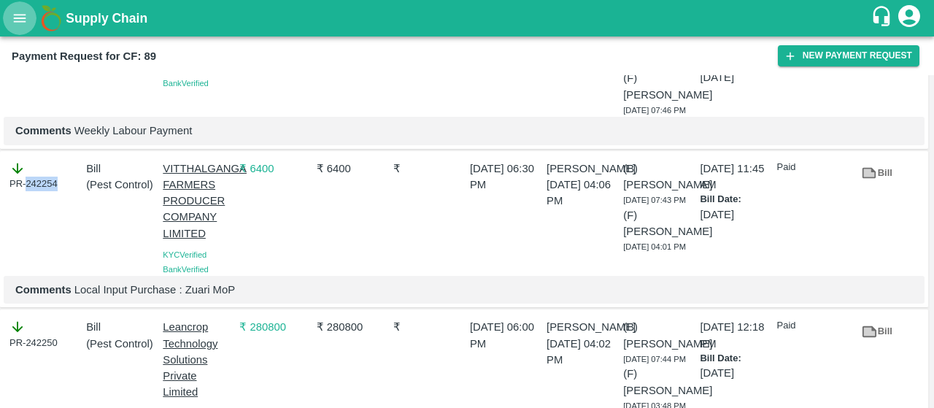
click at [22, 15] on icon "open drawer" at bounding box center [20, 18] width 12 height 8
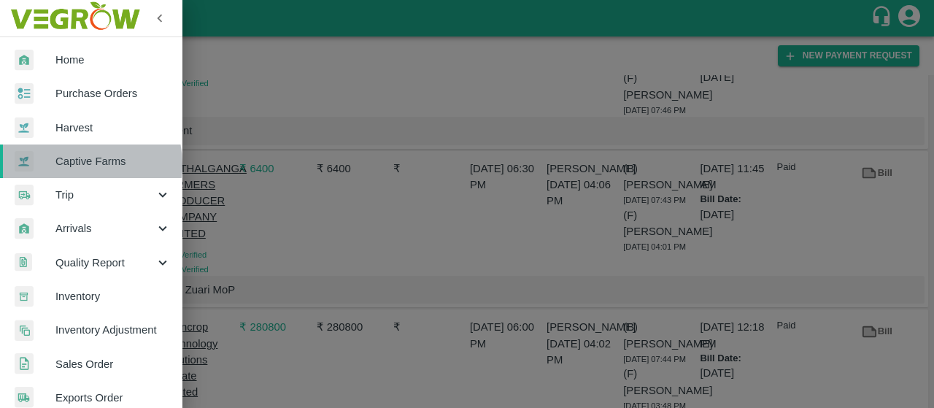
click at [77, 164] on span "Captive Farms" at bounding box center [112, 161] width 115 height 16
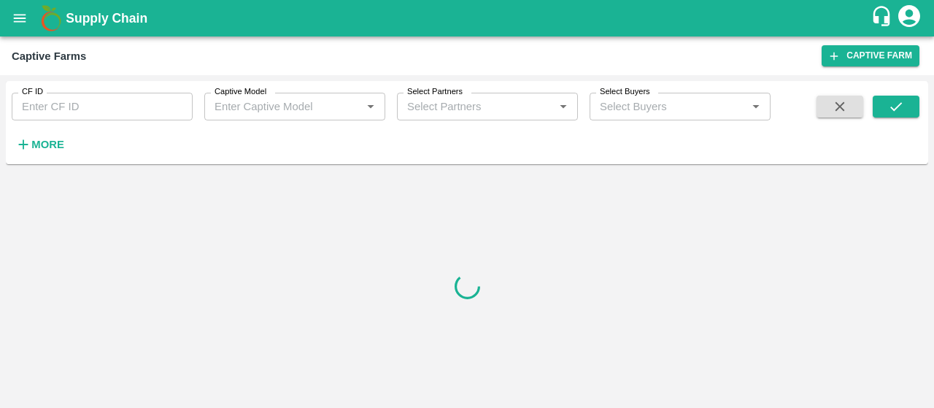
click at [111, 110] on input "CF ID" at bounding box center [102, 107] width 181 height 28
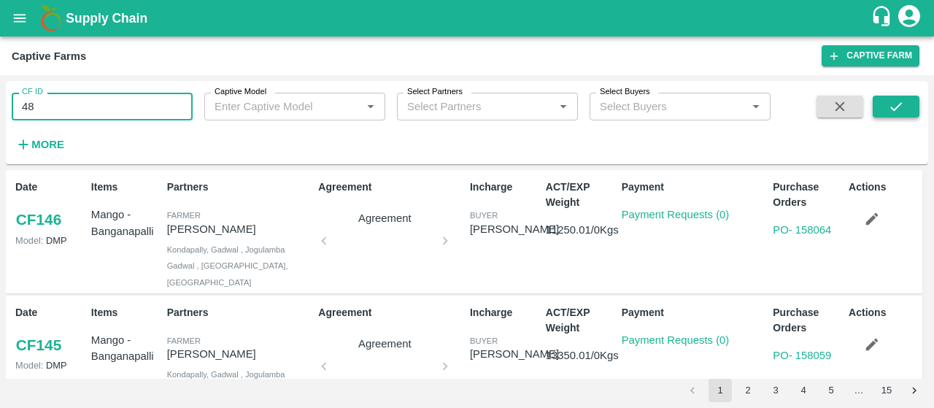
type input "48"
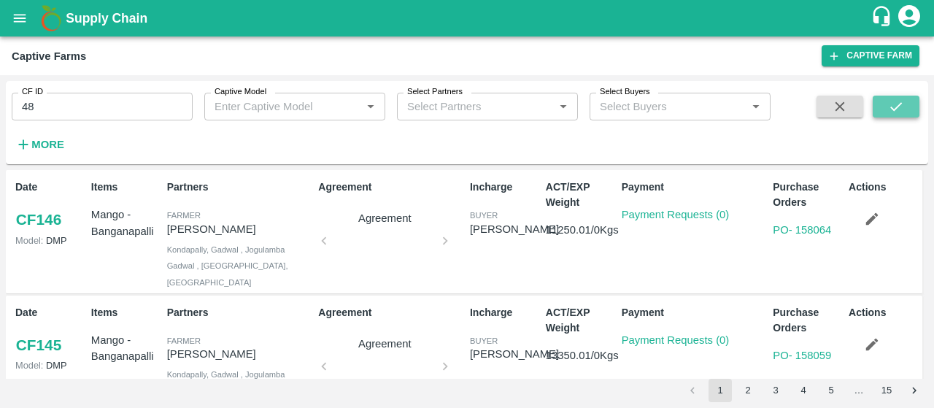
click at [890, 109] on icon "submit" at bounding box center [896, 106] width 16 height 16
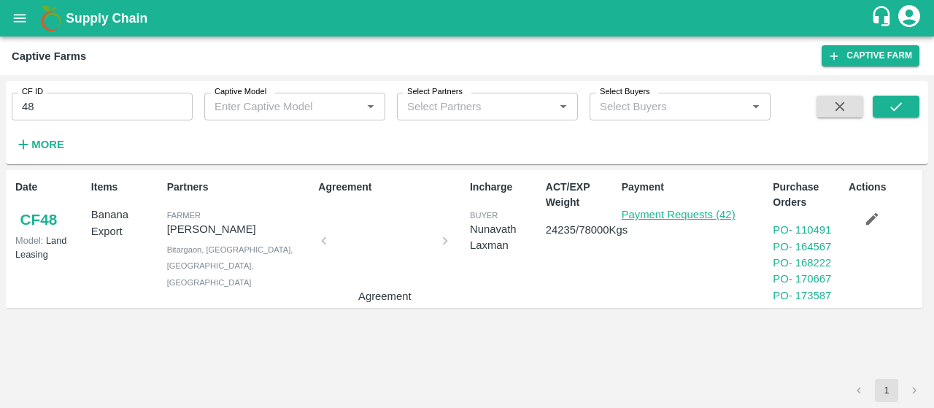
click at [636, 219] on link "Payment Requests (42)" at bounding box center [679, 215] width 114 height 12
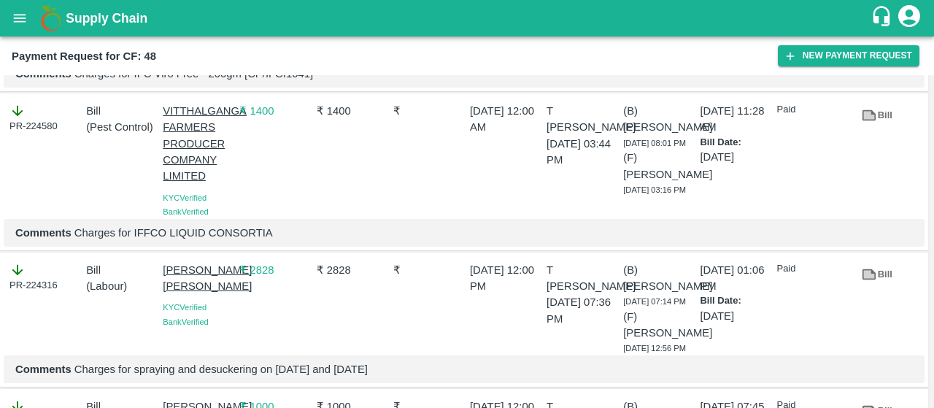
scroll to position [3353, 0]
click at [29, 15] on button "open drawer" at bounding box center [20, 18] width 34 height 34
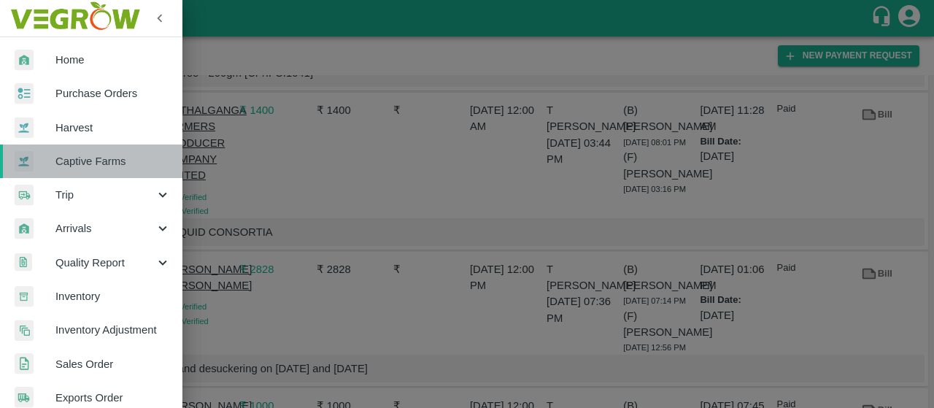
click at [94, 158] on span "Captive Farms" at bounding box center [112, 161] width 115 height 16
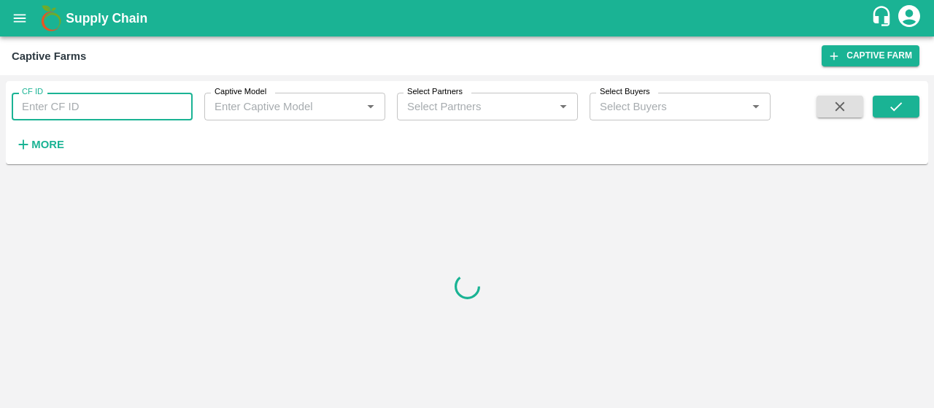
click at [113, 109] on input "CF ID" at bounding box center [102, 107] width 181 height 28
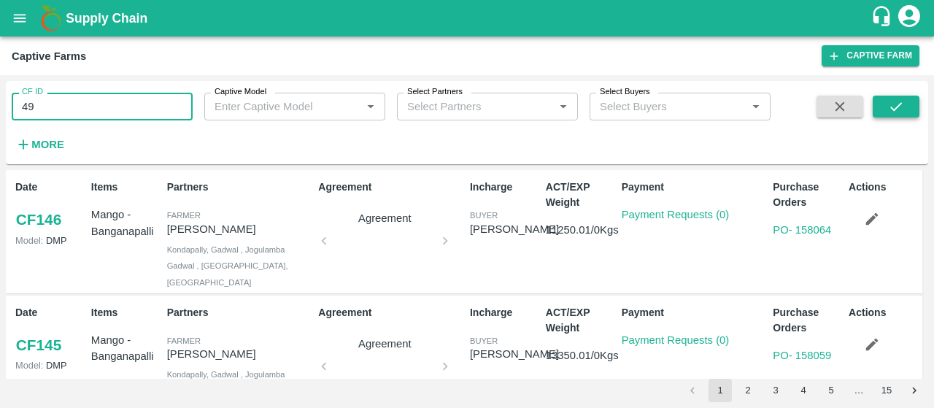
type input "49"
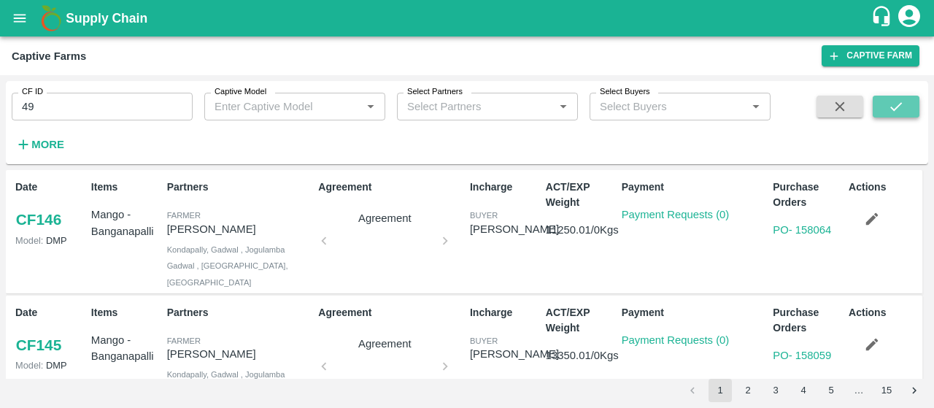
click at [896, 106] on icon "submit" at bounding box center [896, 106] width 16 height 16
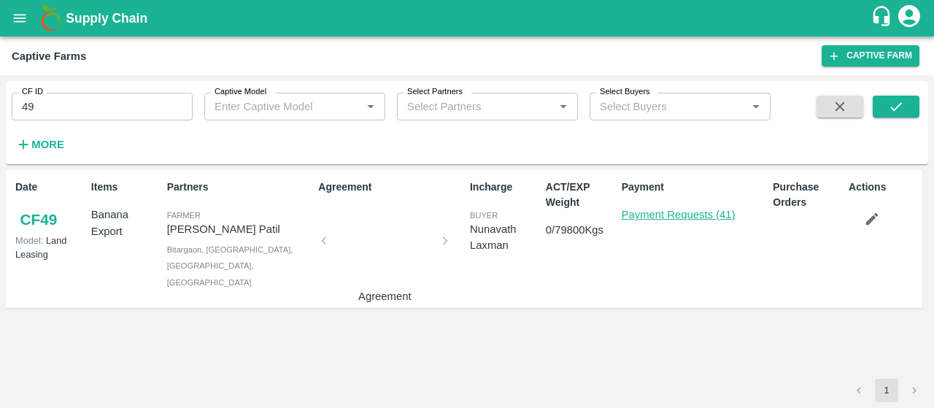
click at [643, 218] on link "Payment Requests (41)" at bounding box center [679, 215] width 114 height 12
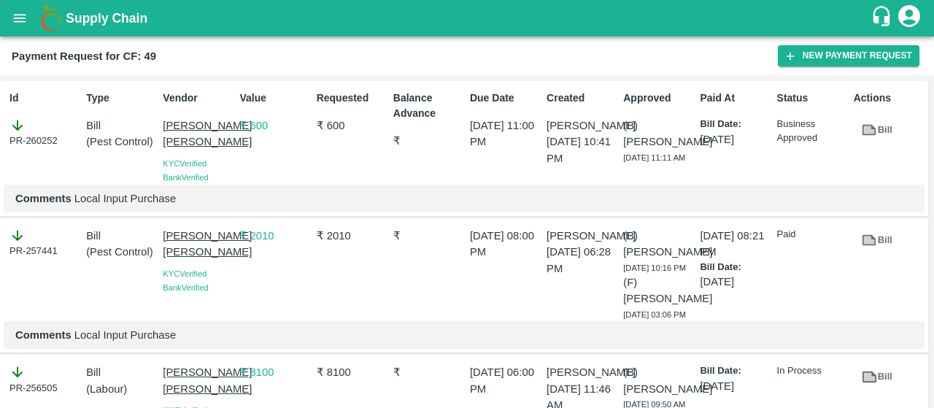
scroll to position [1676, 0]
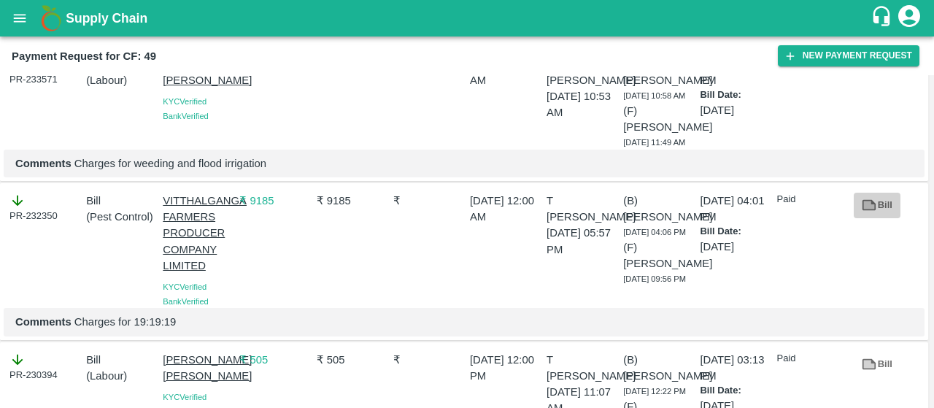
click at [875, 211] on link "Bill" at bounding box center [876, 206] width 47 height 26
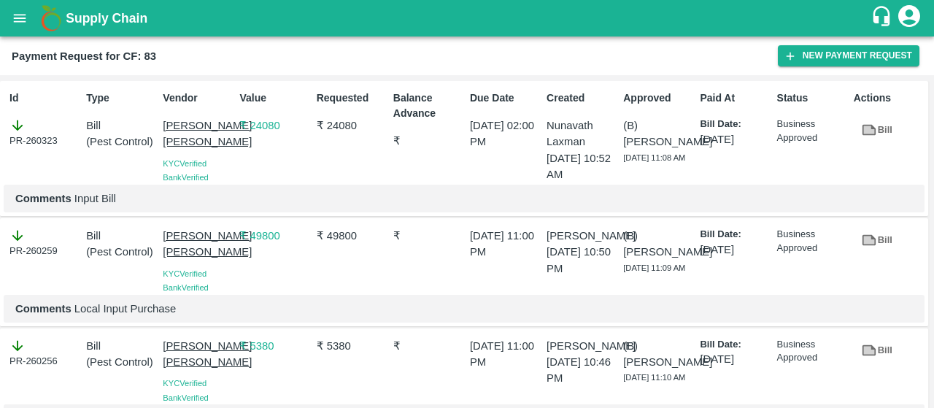
click at [642, 72] on div "Payment Request for CF: 83 New Payment Request" at bounding box center [467, 55] width 934 height 39
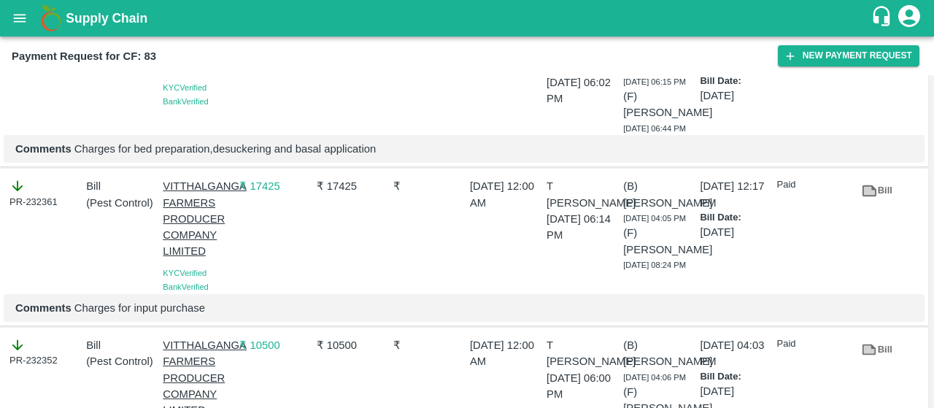
scroll to position [4116, 0]
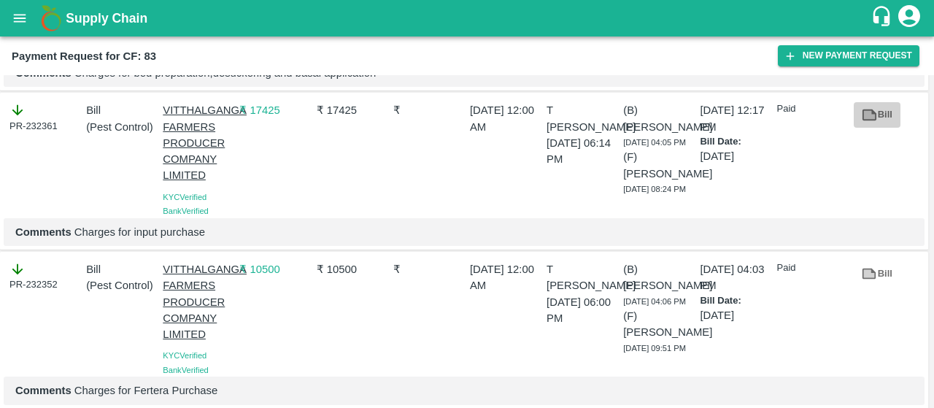
click at [855, 128] on link "Bill" at bounding box center [876, 115] width 47 height 26
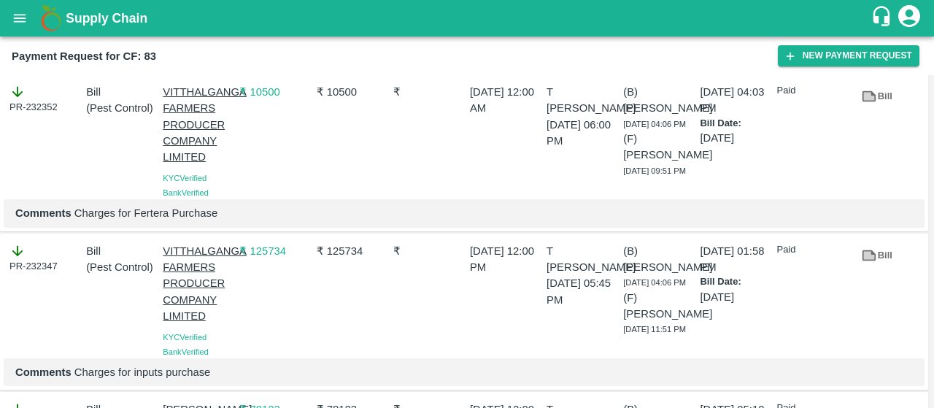
scroll to position [4295, 0]
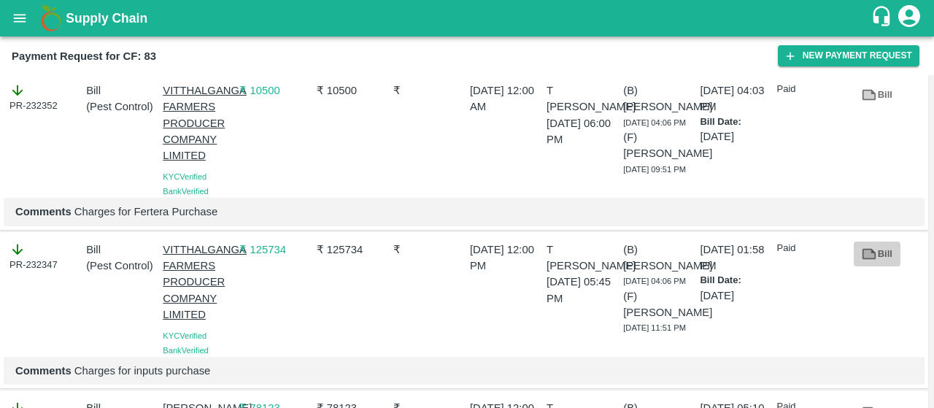
click at [872, 259] on icon at bounding box center [869, 253] width 14 height 11
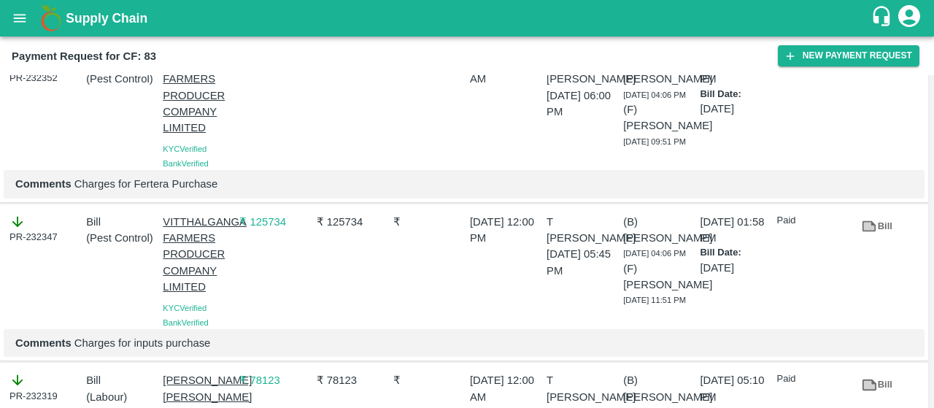
scroll to position [4324, 0]
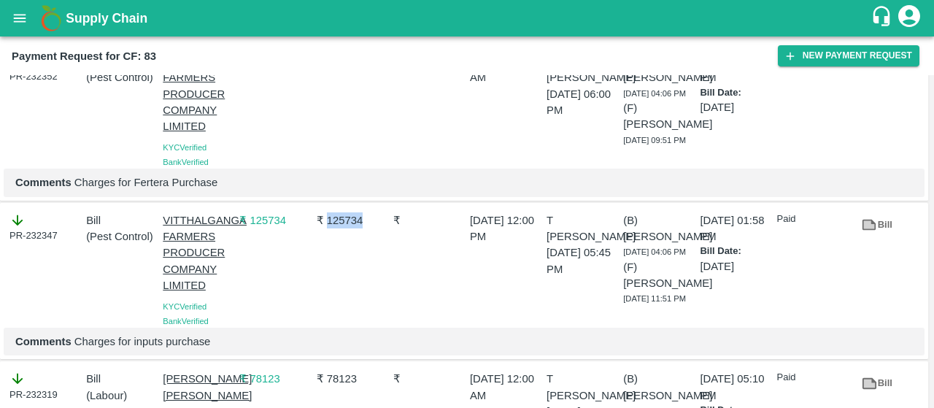
drag, startPoint x: 370, startPoint y: 242, endPoint x: 324, endPoint y: 244, distance: 46.0
click at [324, 228] on p "₹ 125734" at bounding box center [352, 220] width 71 height 16
copy p "125734"
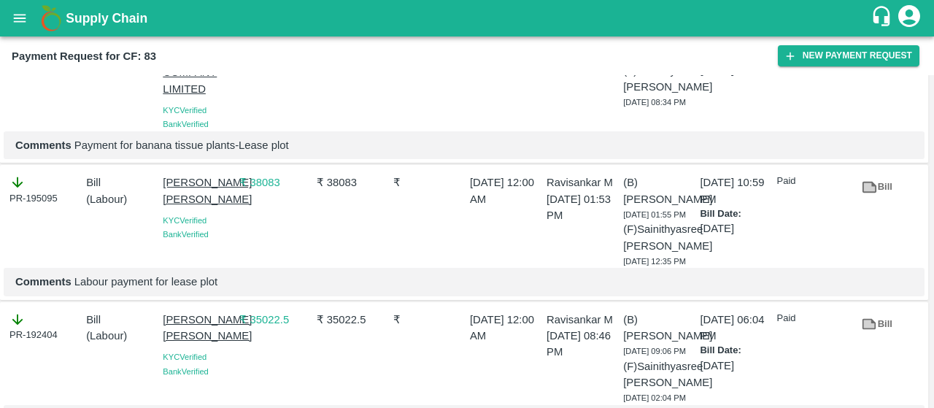
scroll to position [8084, 0]
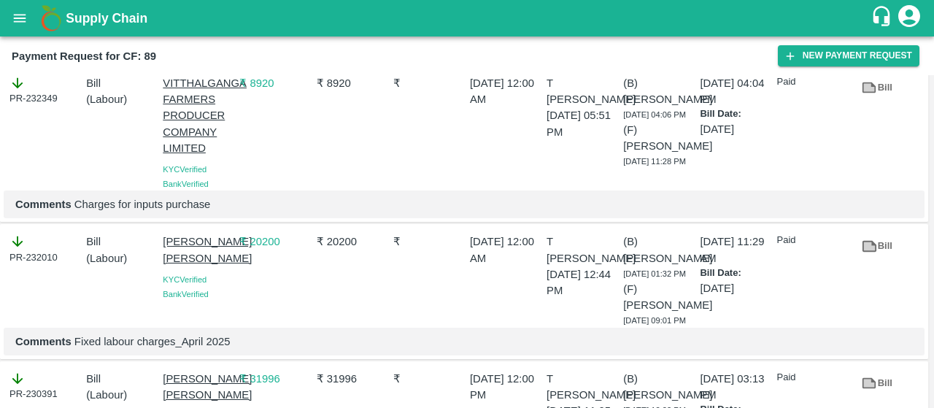
scroll to position [9753, 0]
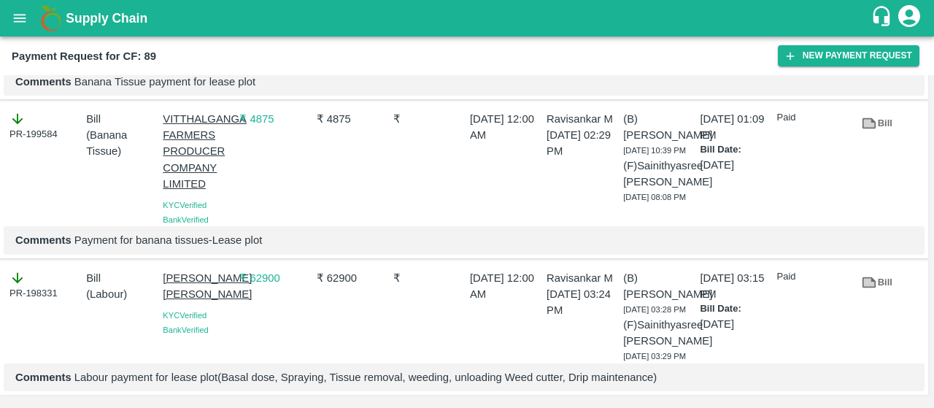
scroll to position [10316, 0]
